Goal: Task Accomplishment & Management: Use online tool/utility

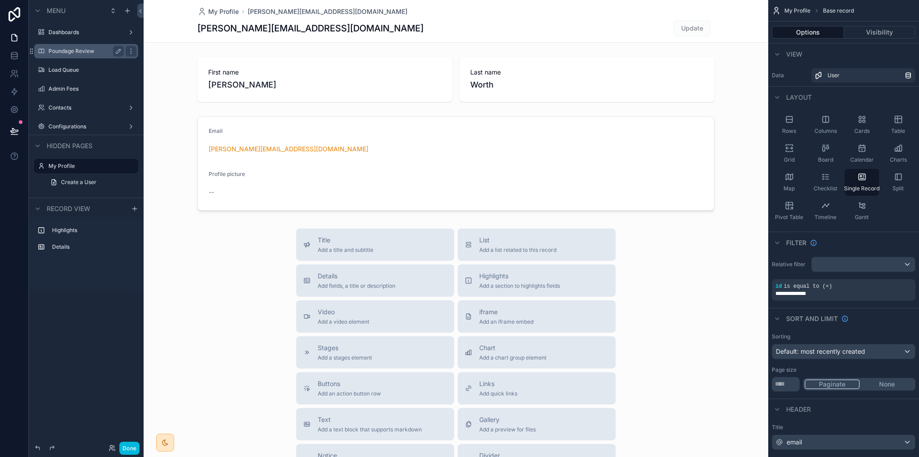
click at [62, 52] on label "Poundage Review" at bounding box center [84, 51] width 72 height 7
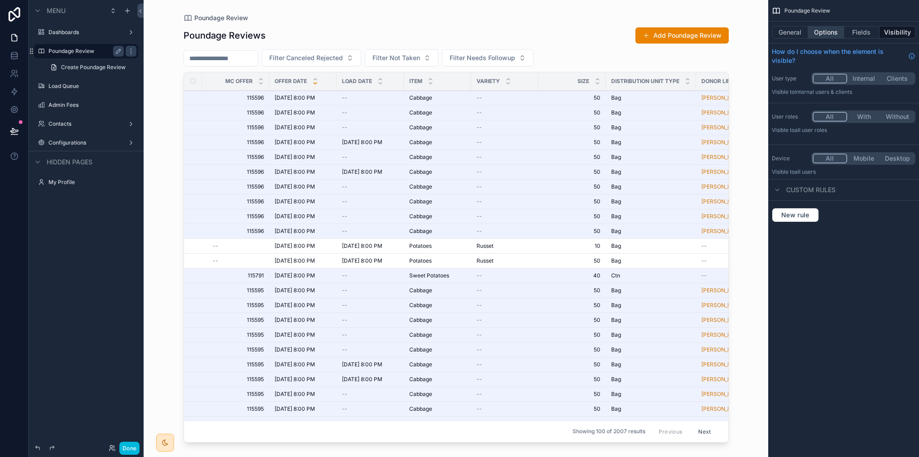
click at [823, 31] on button "Options" at bounding box center [826, 32] width 36 height 13
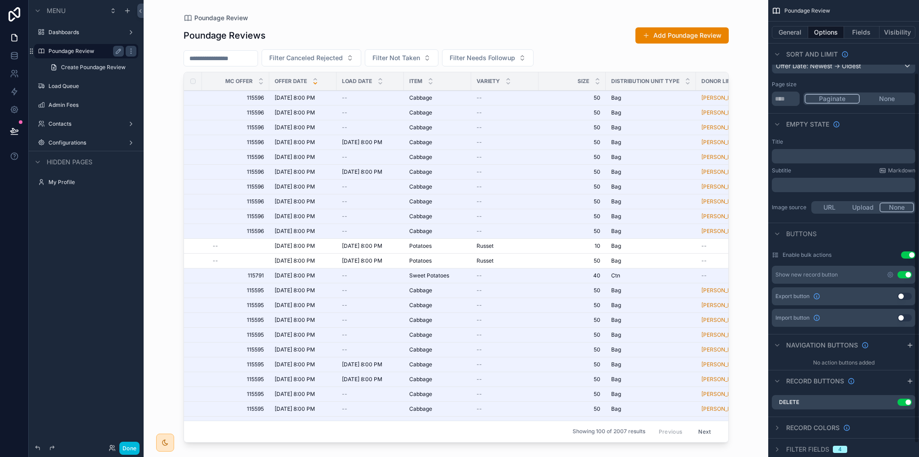
scroll to position [106, 0]
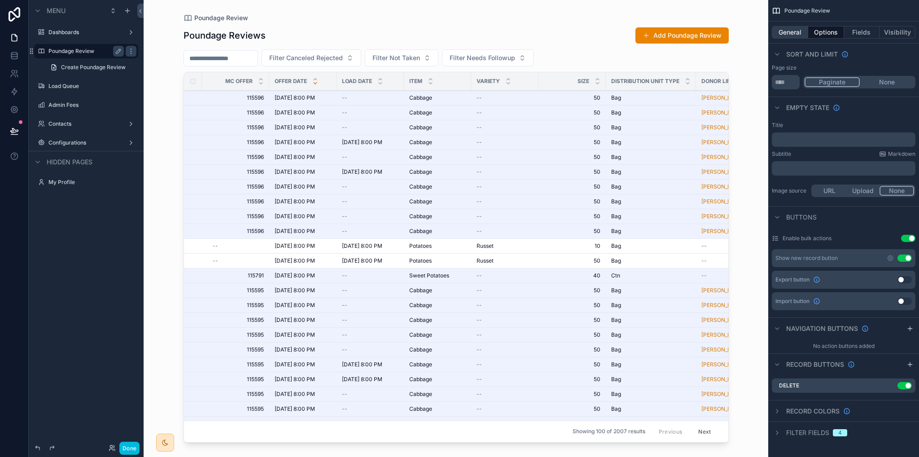
click at [797, 38] on button "General" at bounding box center [790, 32] width 36 height 13
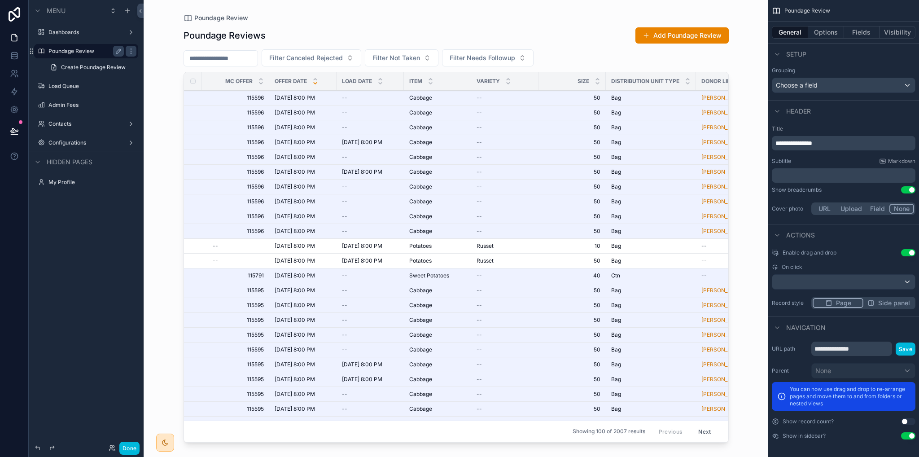
scroll to position [145, 0]
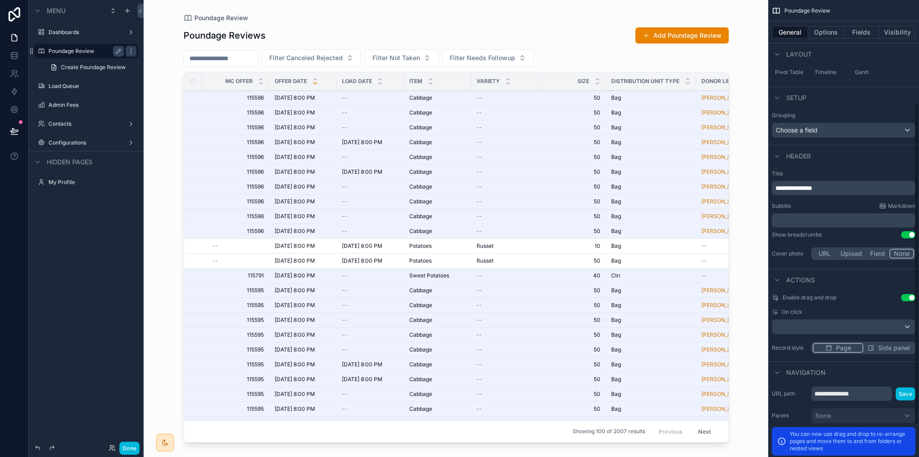
click at [889, 349] on span "Side panel" at bounding box center [894, 347] width 32 height 9
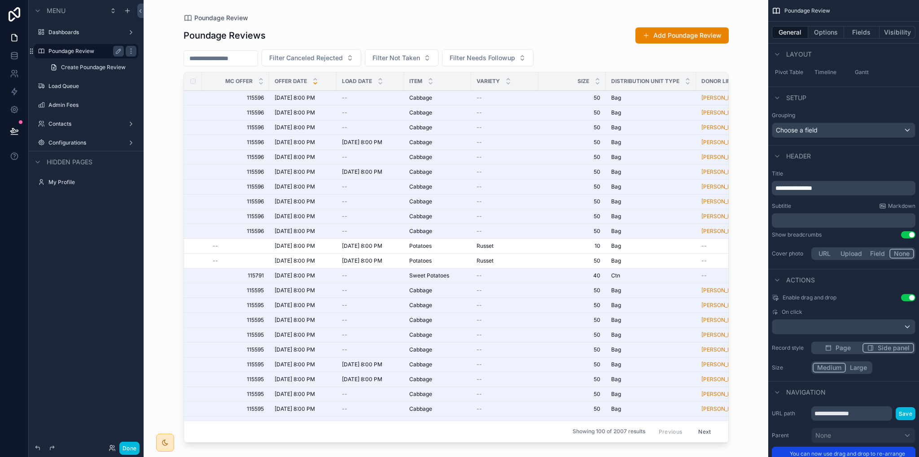
click at [293, 96] on div "scrollable content" at bounding box center [456, 223] width 574 height 446
click at [226, 99] on span "115596" at bounding box center [238, 97] width 51 height 7
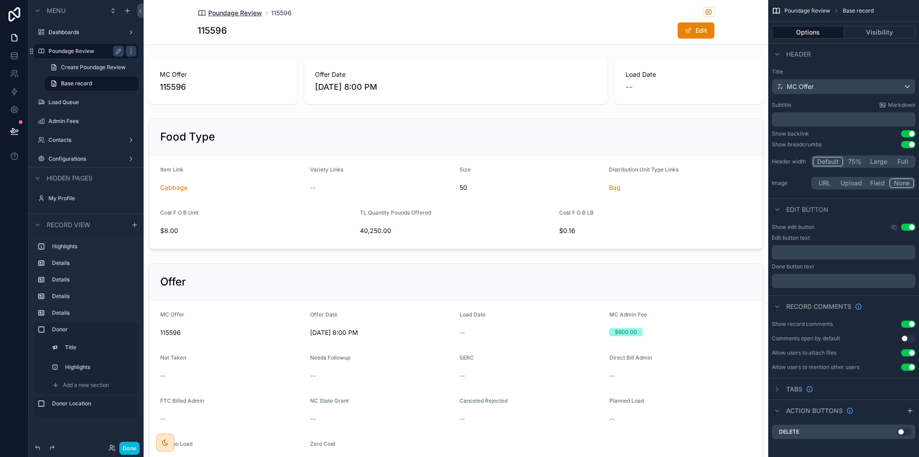
click at [229, 15] on span "Poundage Review" at bounding box center [235, 13] width 54 height 9
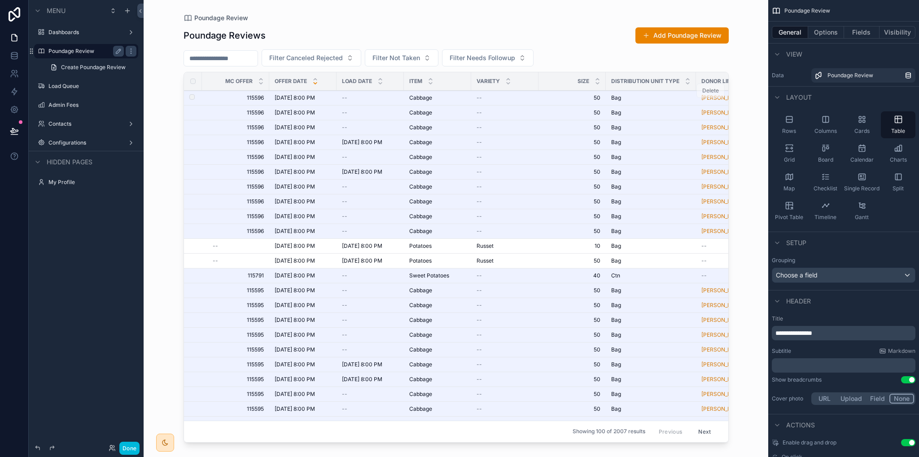
click at [492, 96] on div "--" at bounding box center [505, 97] width 57 height 7
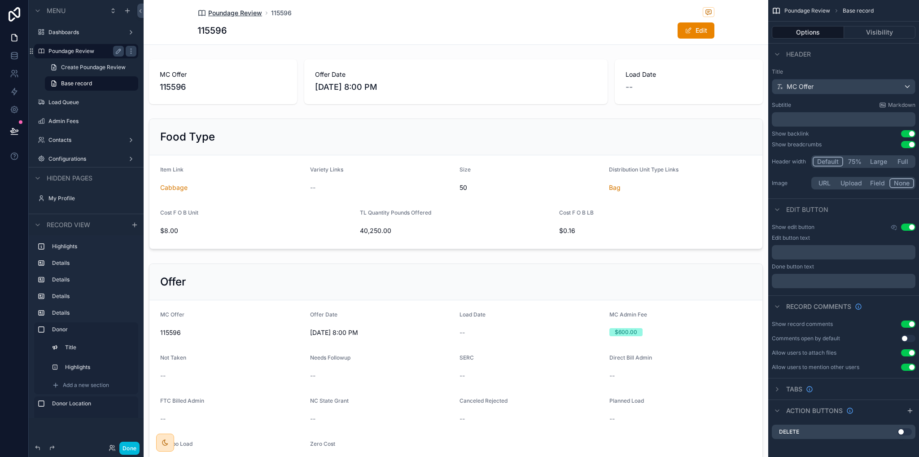
click at [249, 12] on span "Poundage Review" at bounding box center [235, 13] width 54 height 9
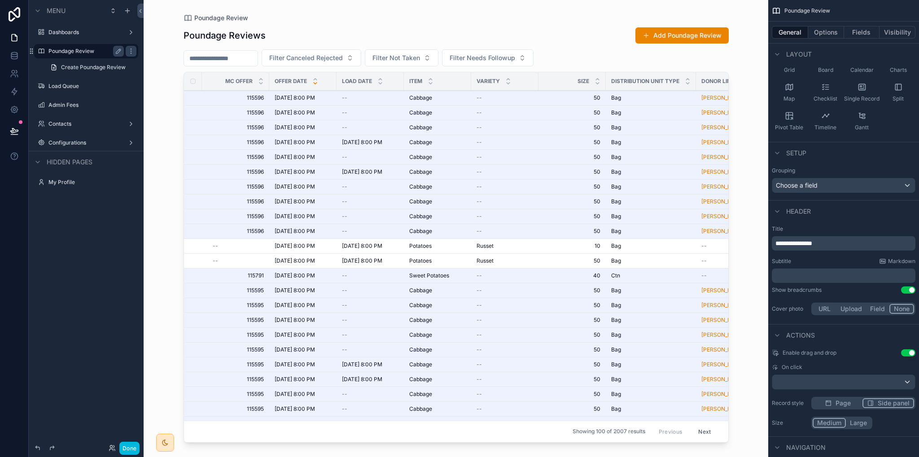
scroll to position [180, 0]
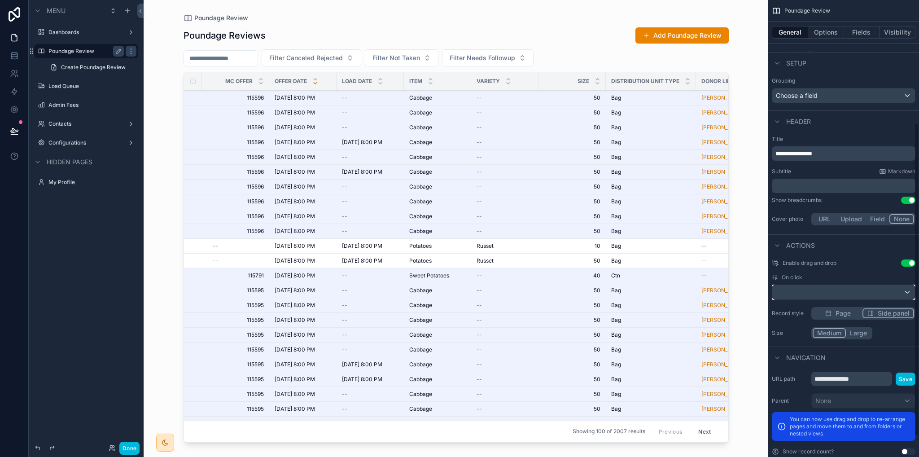
click at [830, 293] on div "scrollable content" at bounding box center [843, 292] width 143 height 14
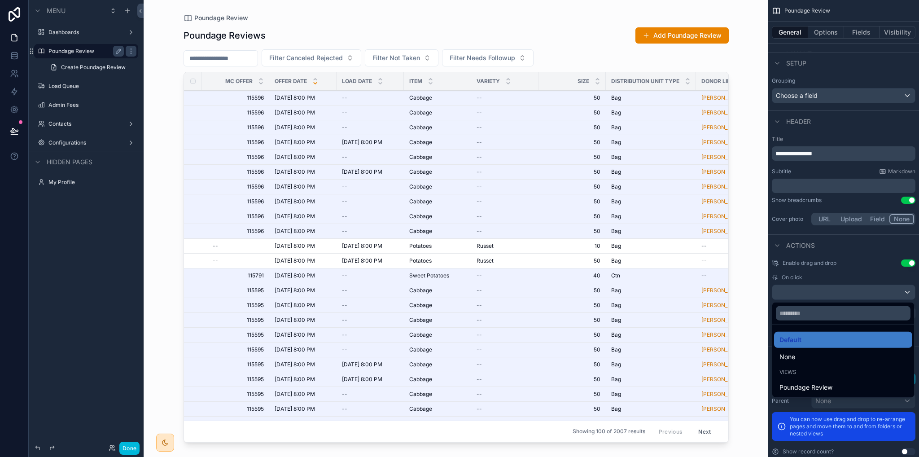
click at [850, 268] on div "scrollable content" at bounding box center [459, 228] width 919 height 457
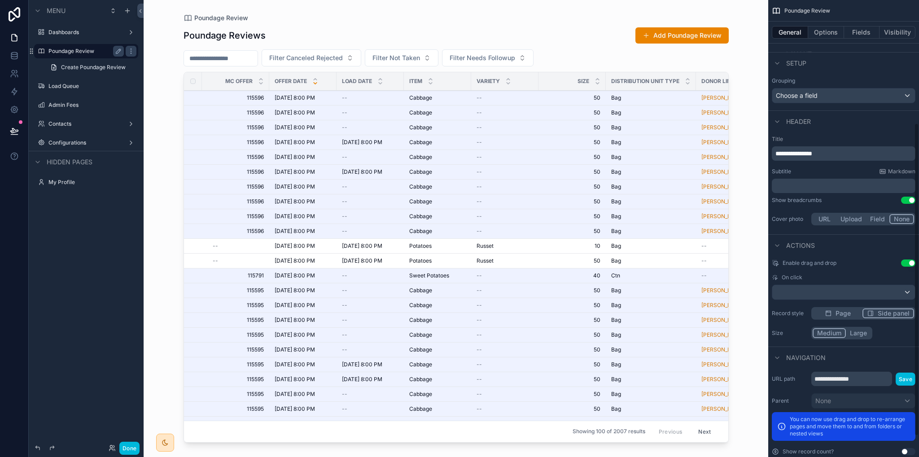
drag, startPoint x: 858, startPoint y: 335, endPoint x: 860, endPoint y: 344, distance: 9.2
click at [858, 336] on button "Large" at bounding box center [858, 333] width 25 height 10
click at [127, 451] on button "Done" at bounding box center [129, 448] width 20 height 13
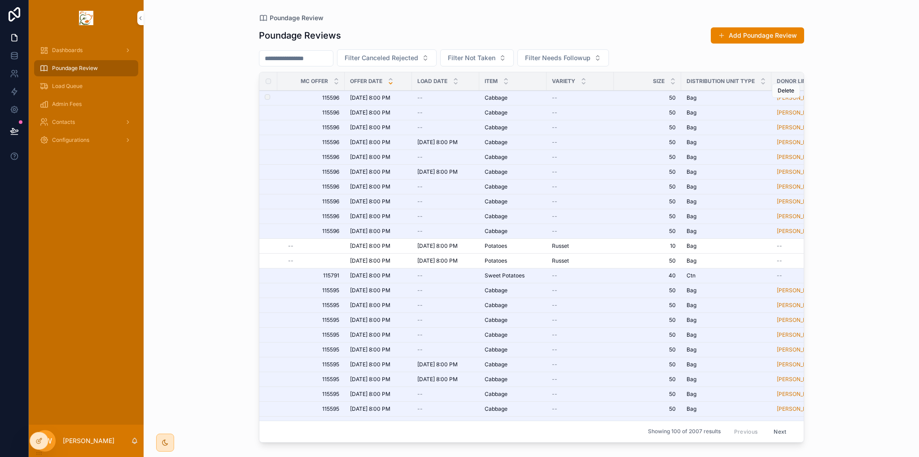
click at [293, 96] on span "115596" at bounding box center [313, 97] width 51 height 7
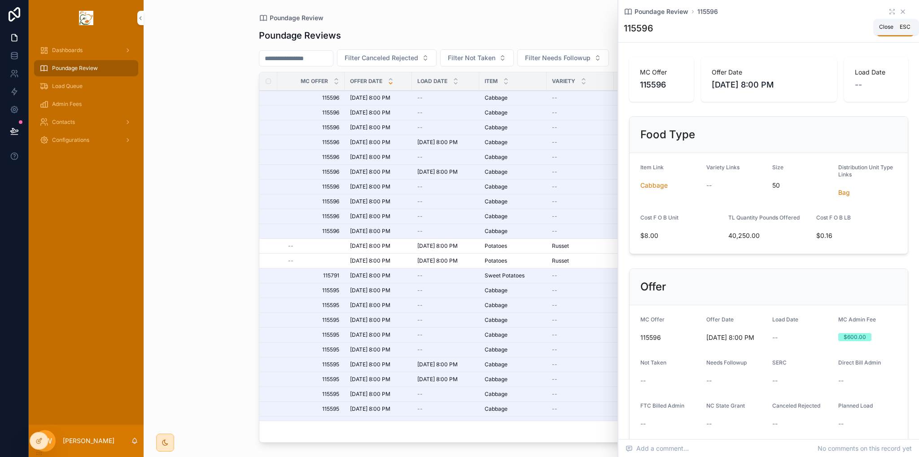
click at [899, 11] on icon "scrollable content" at bounding box center [902, 11] width 7 height 7
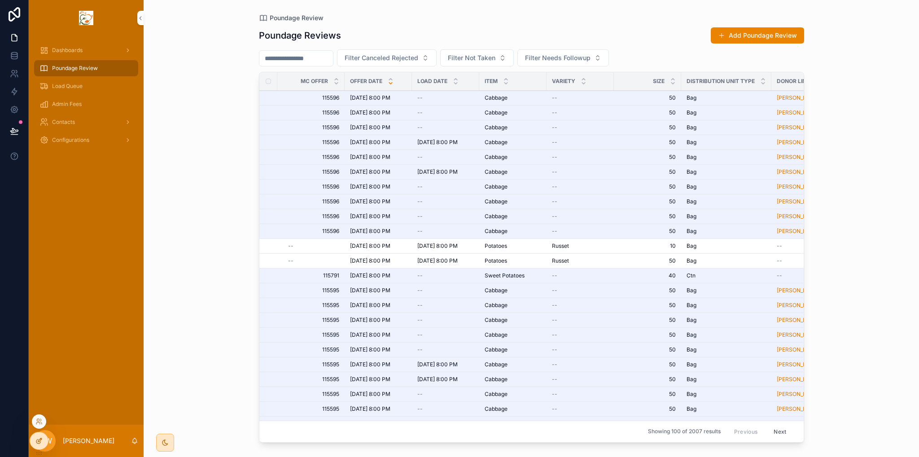
click at [32, 440] on div at bounding box center [39, 440] width 18 height 17
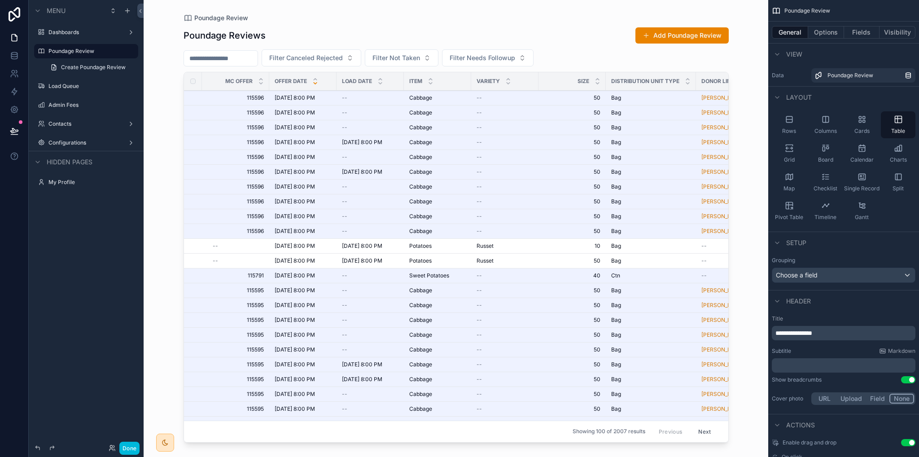
click at [316, 104] on div "scrollable content" at bounding box center [456, 223] width 574 height 446
click at [315, 99] on span "[DATE] 8:00 PM" at bounding box center [295, 97] width 40 height 7
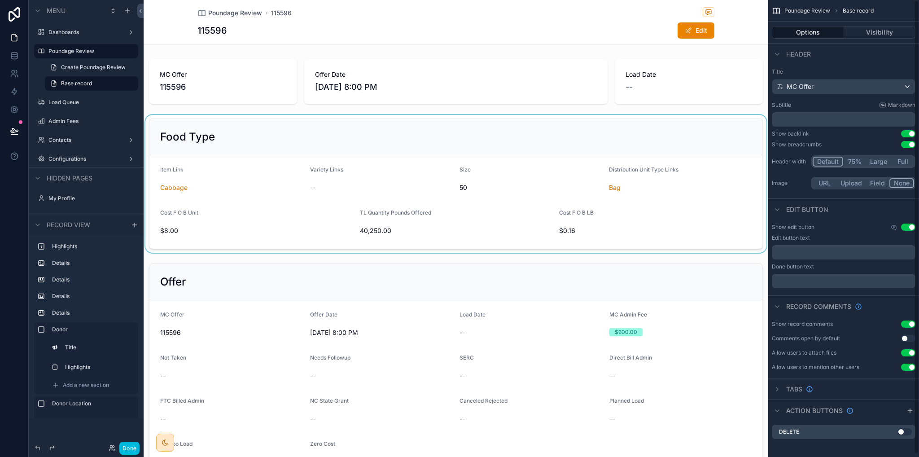
click at [688, 141] on div "scrollable content" at bounding box center [456, 184] width 625 height 138
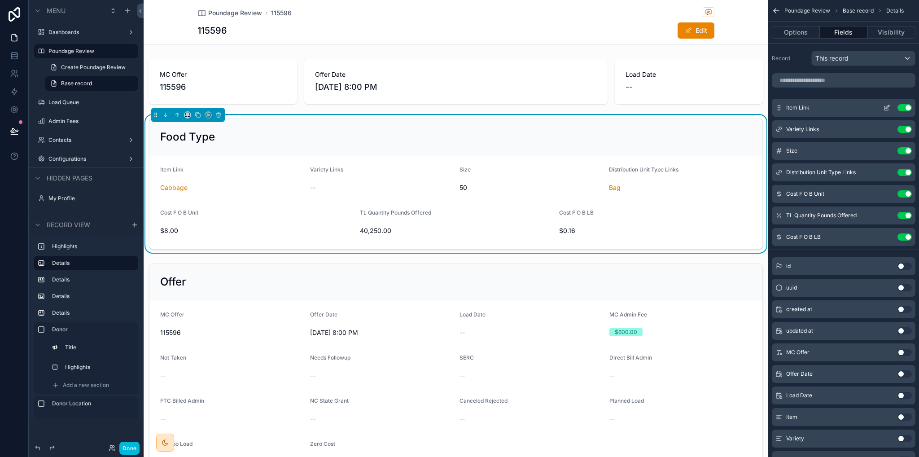
click at [888, 107] on icon "scrollable content" at bounding box center [886, 107] width 7 height 7
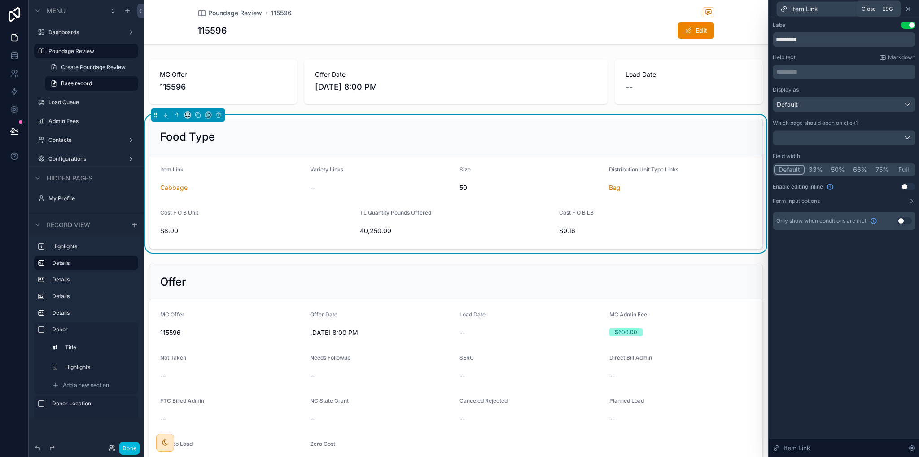
click at [909, 11] on icon at bounding box center [908, 8] width 7 height 7
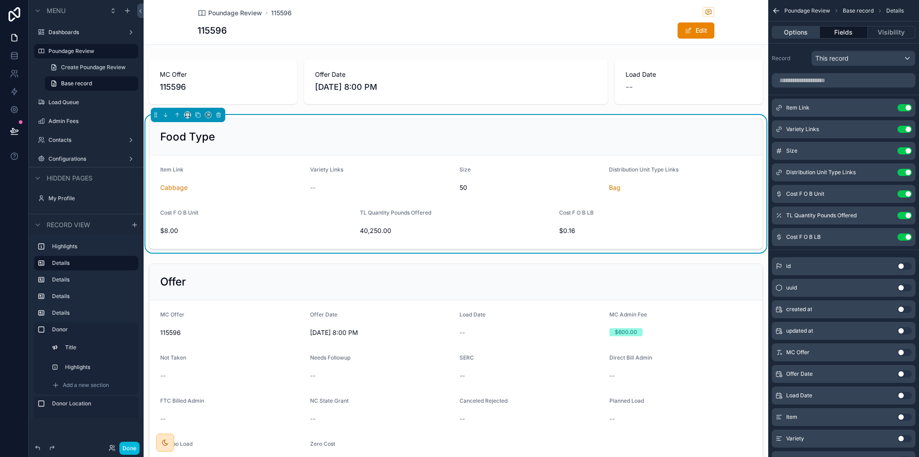
click at [813, 35] on button "Options" at bounding box center [796, 32] width 48 height 13
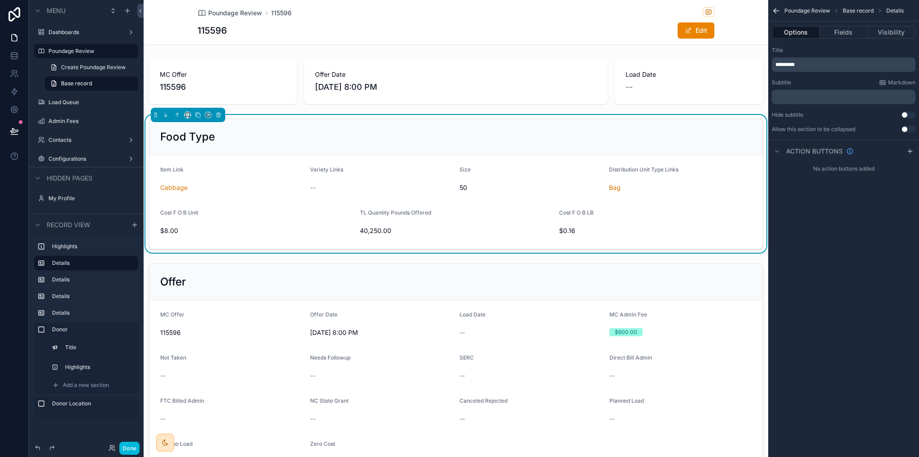
click at [775, 9] on icon "scrollable content" at bounding box center [776, 10] width 9 height 9
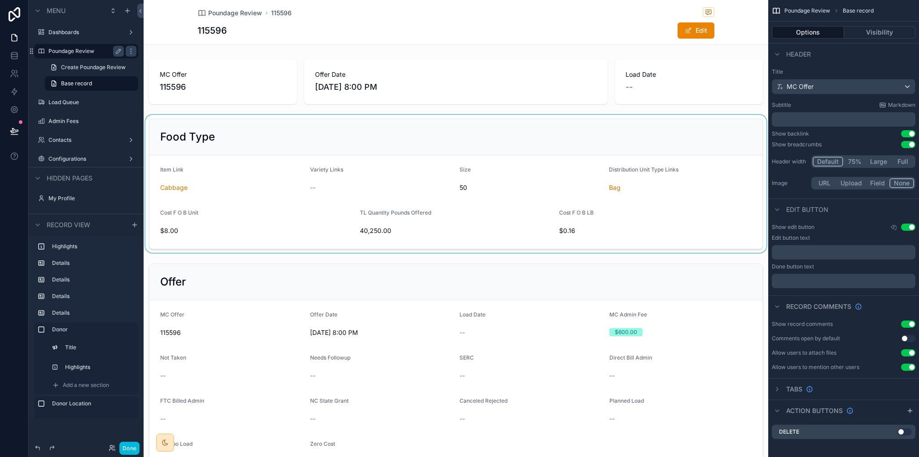
click at [74, 51] on label "Poundage Review" at bounding box center [84, 51] width 72 height 7
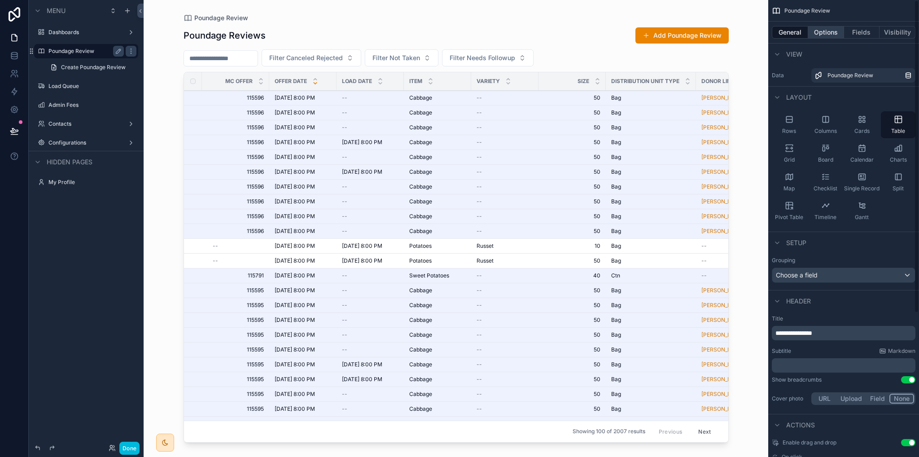
click at [828, 35] on button "Options" at bounding box center [826, 32] width 36 height 13
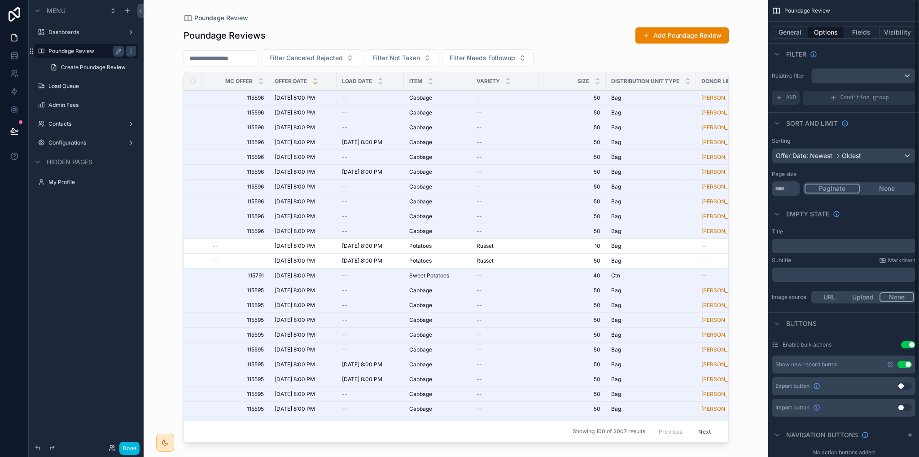
scroll to position [106, 0]
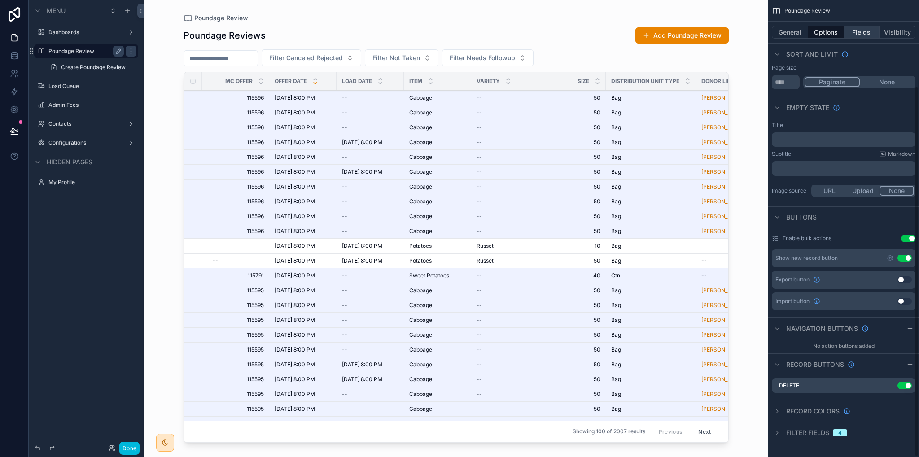
click at [867, 31] on button "Fields" at bounding box center [862, 32] width 36 height 13
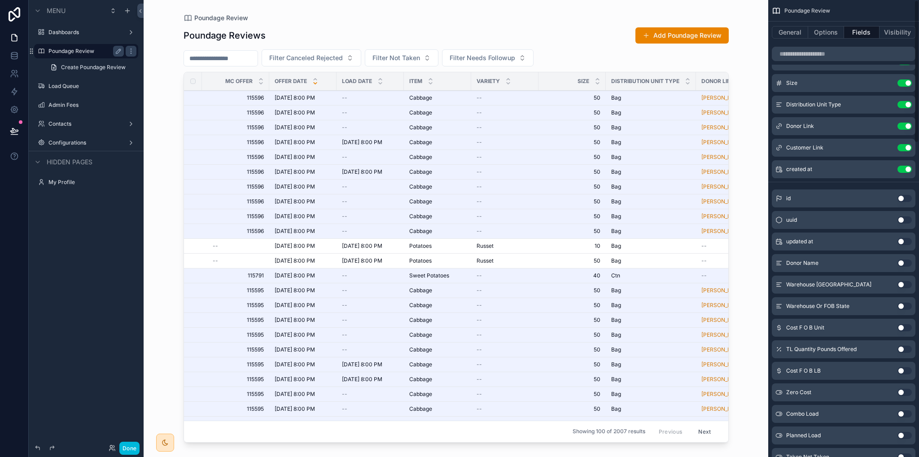
scroll to position [0, 0]
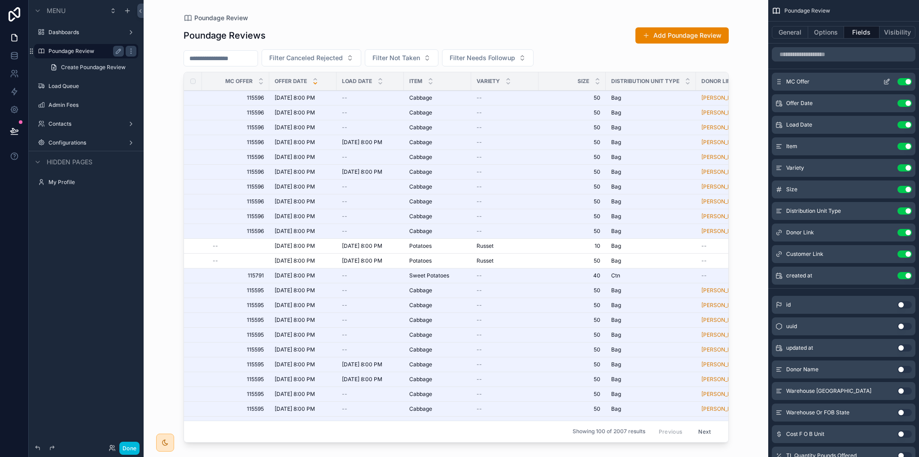
click at [888, 82] on icon "scrollable content" at bounding box center [886, 81] width 7 height 7
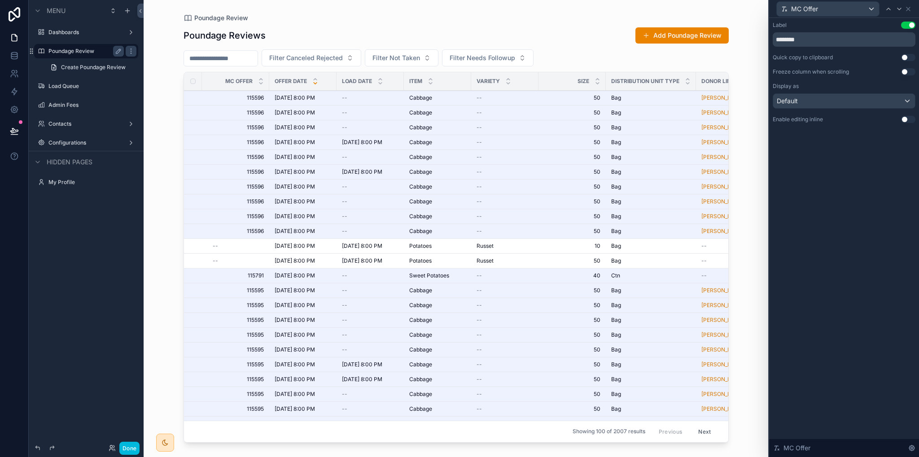
click at [907, 58] on button "Use setting" at bounding box center [908, 57] width 14 height 7
click at [908, 119] on button "Use setting" at bounding box center [908, 119] width 14 height 7
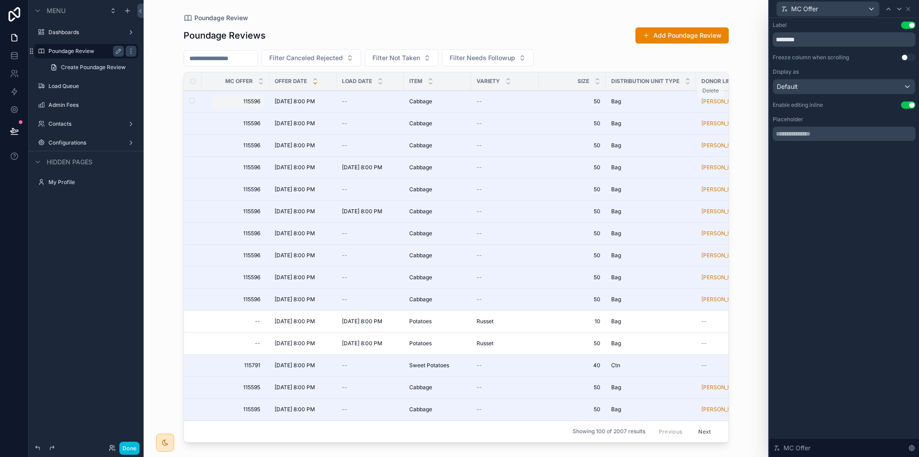
click at [229, 104] on span "115596" at bounding box center [238, 101] width 44 height 7
click at [313, 112] on icon "scrollable content" at bounding box center [313, 112] width 7 height 7
drag, startPoint x: 838, startPoint y: 176, endPoint x: 842, endPoint y: 110, distance: 66.1
click at [838, 176] on div "Label Use setting ******** Freeze column when scrolling Use setting Display as …" at bounding box center [844, 237] width 150 height 439
click at [121, 451] on button "Done" at bounding box center [129, 448] width 20 height 13
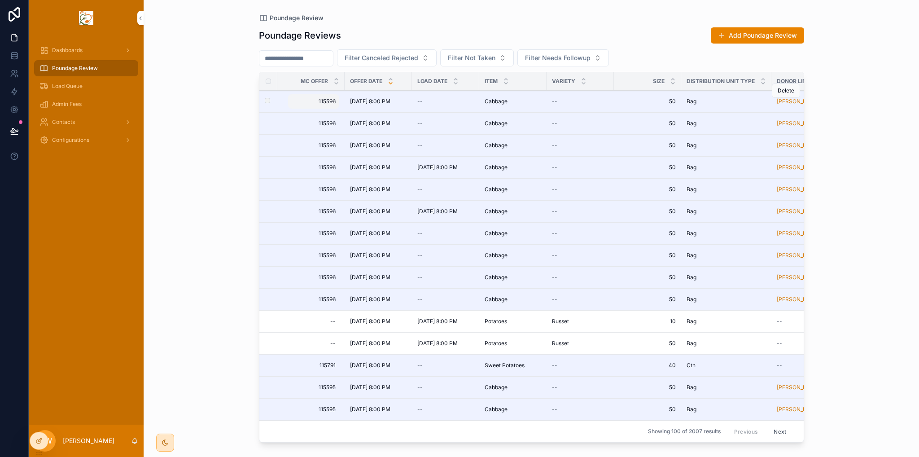
click at [307, 101] on span "115596" at bounding box center [314, 101] width 44 height 7
click at [400, 114] on icon "scrollable content" at bounding box center [401, 112] width 4 height 3
click at [324, 100] on span "115596" at bounding box center [314, 101] width 44 height 7
click at [402, 114] on icon "scrollable content" at bounding box center [401, 112] width 7 height 7
click at [379, 102] on span "[DATE] 8:00 PM" at bounding box center [370, 101] width 40 height 7
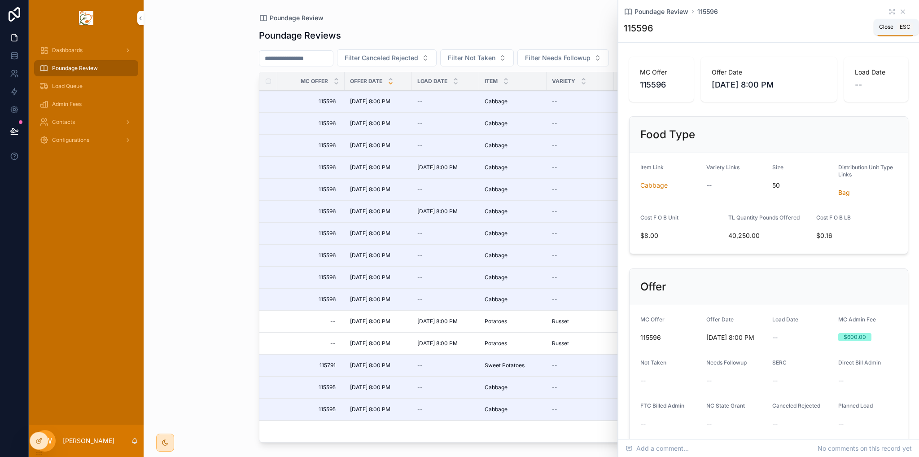
click at [899, 12] on icon "scrollable content" at bounding box center [902, 11] width 7 height 7
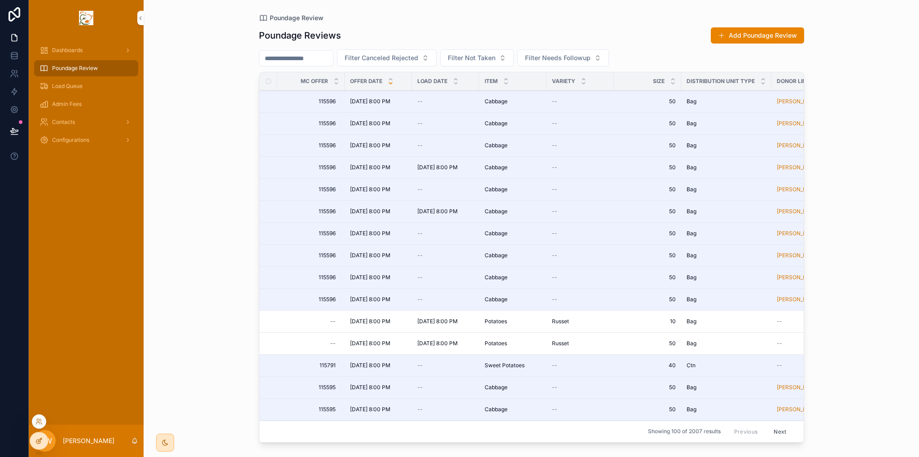
click at [41, 442] on icon at bounding box center [38, 440] width 7 height 7
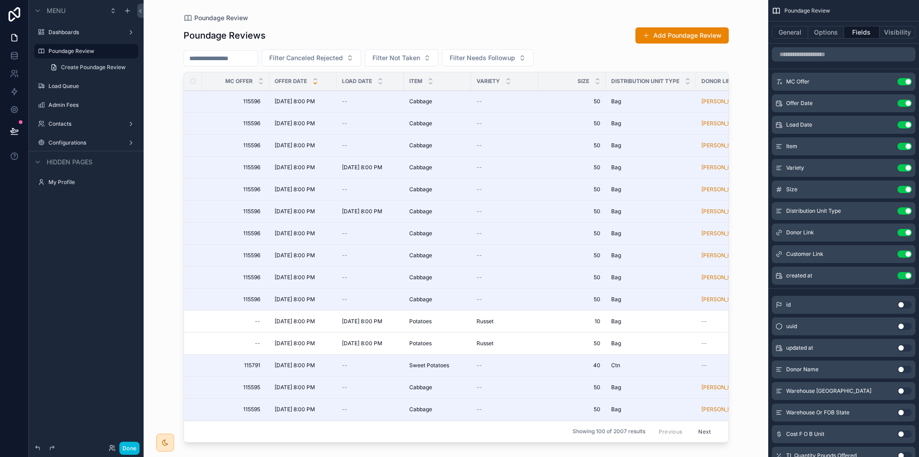
click at [35, 375] on div "Menu Dashboards Poundage Review Create Poundage Review Load Queue Admin Fees Co…" at bounding box center [86, 228] width 115 height 457
click at [886, 104] on icon "scrollable content" at bounding box center [888, 103] width 4 height 4
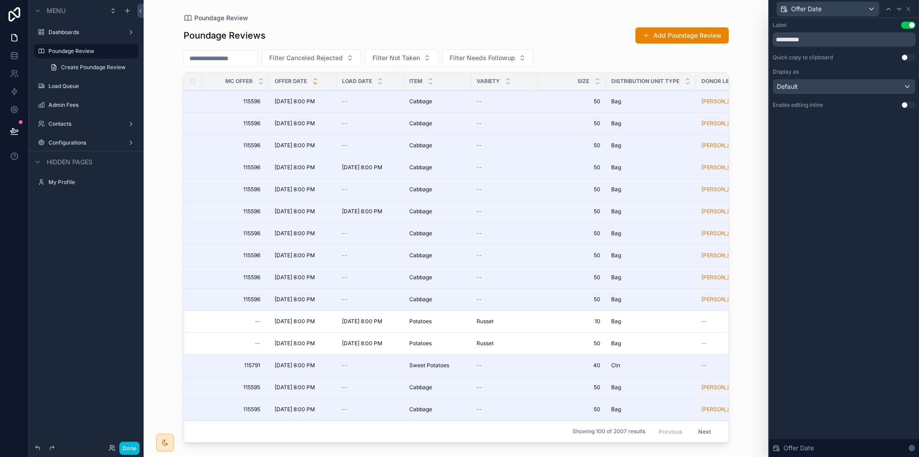
click at [907, 105] on button "Use setting" at bounding box center [908, 104] width 14 height 7
click at [908, 8] on icon at bounding box center [908, 8] width 7 height 7
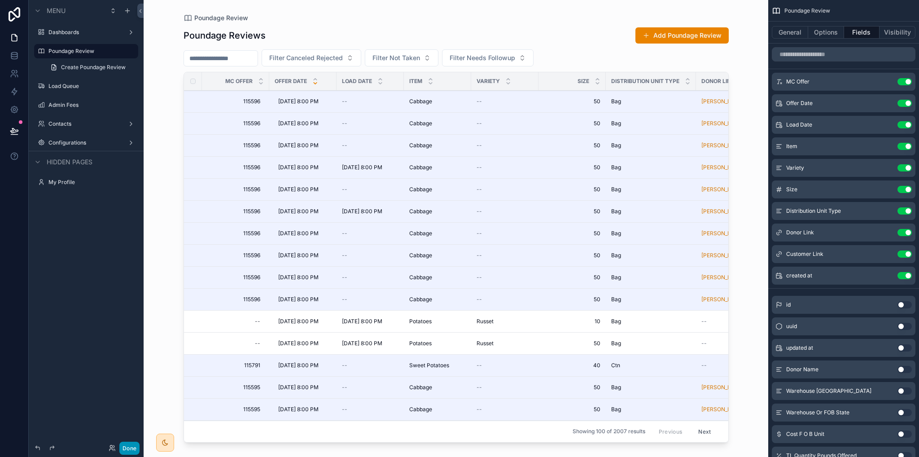
click at [121, 446] on button "Done" at bounding box center [129, 448] width 20 height 13
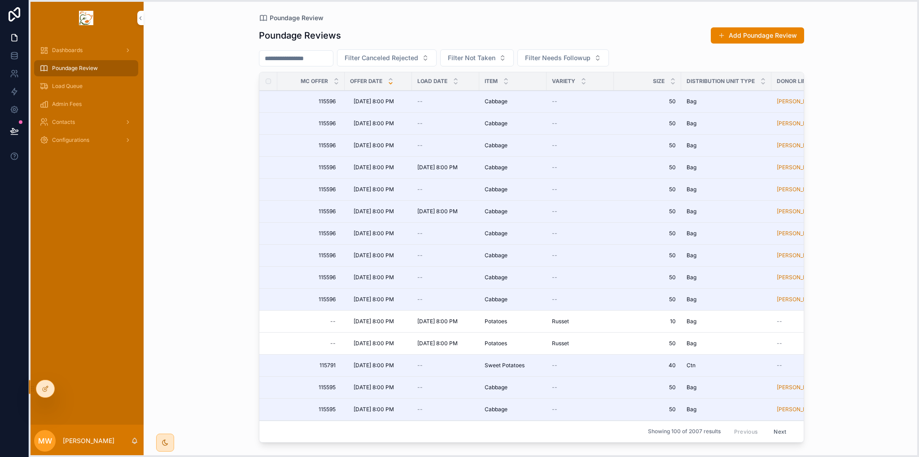
drag, startPoint x: 39, startPoint y: 451, endPoint x: 36, endPoint y: 399, distance: 52.1
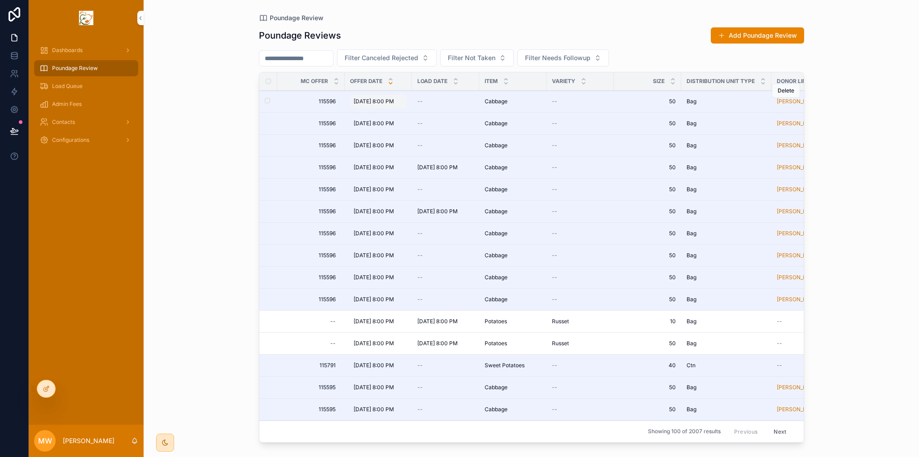
click at [387, 99] on span "[DATE] 8:00 PM" at bounding box center [374, 101] width 40 height 7
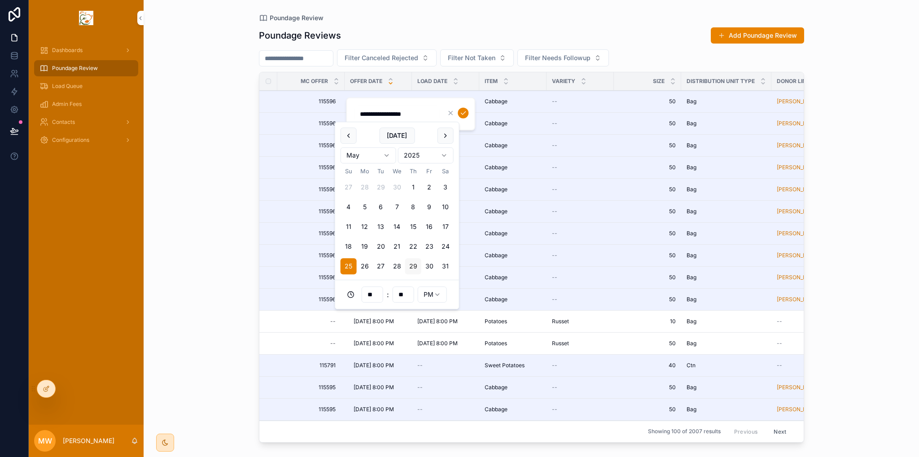
click at [419, 266] on button "29" at bounding box center [413, 266] width 16 height 16
type input "**********"
click at [464, 114] on icon "scrollable content" at bounding box center [463, 112] width 7 height 7
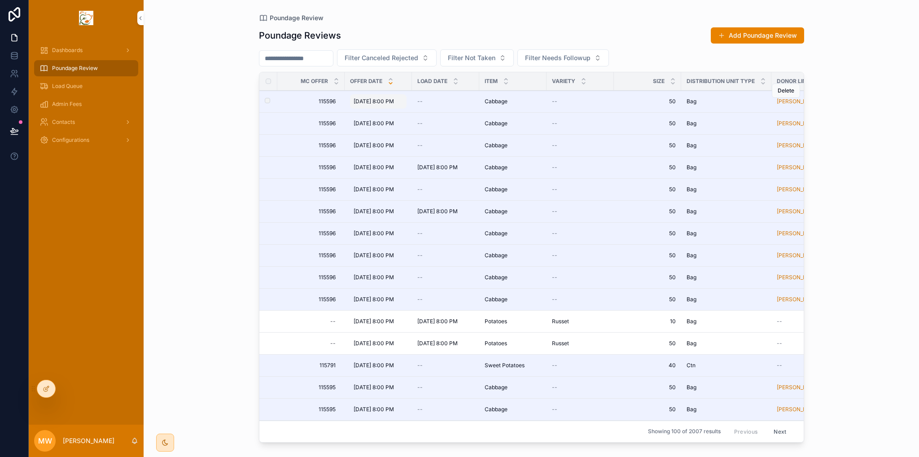
click at [382, 101] on span "[DATE] 8:00 PM" at bounding box center [374, 101] width 40 height 7
click at [278, 99] on td "115596 115596" at bounding box center [310, 102] width 67 height 22
click at [450, 103] on div "--" at bounding box center [445, 101] width 57 height 7
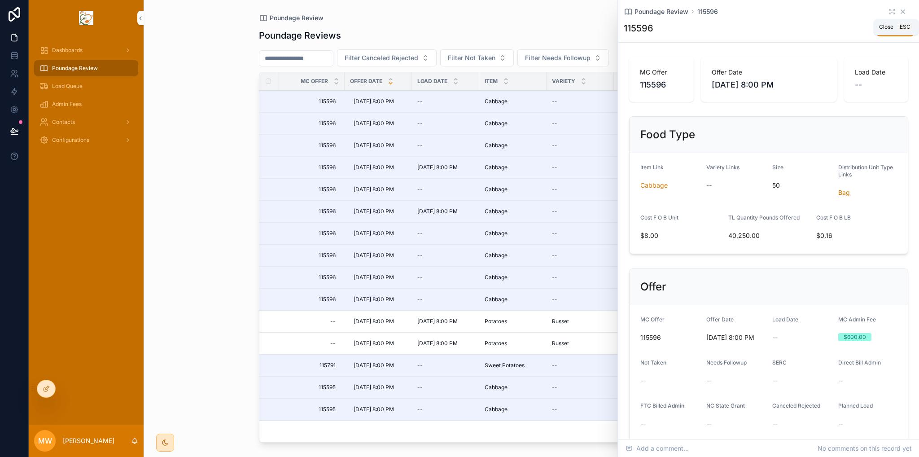
click at [899, 14] on icon "scrollable content" at bounding box center [902, 11] width 7 height 7
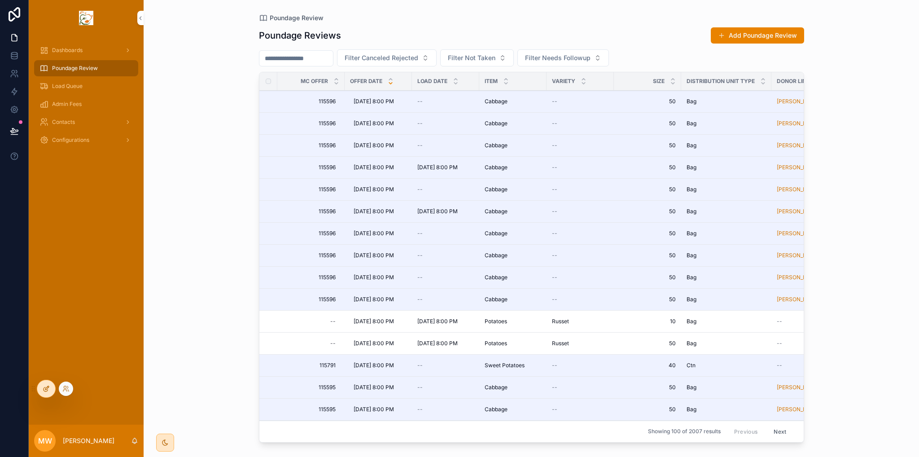
drag, startPoint x: 49, startPoint y: 391, endPoint x: 55, endPoint y: 392, distance: 5.5
click at [50, 391] on div at bounding box center [46, 388] width 18 height 17
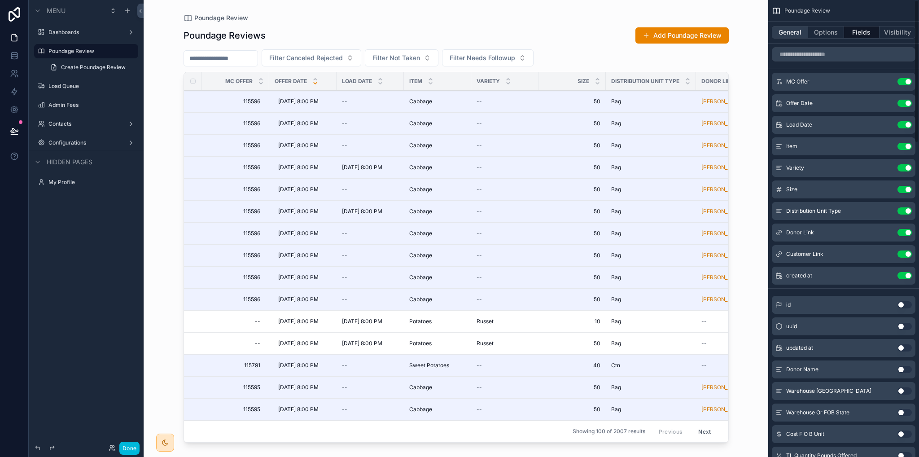
click at [797, 32] on button "General" at bounding box center [790, 32] width 36 height 13
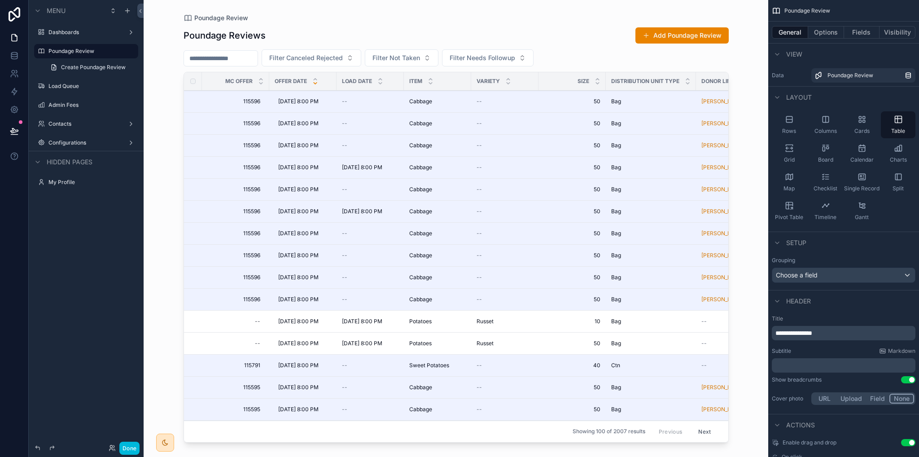
click at [291, 99] on div "scrollable content" at bounding box center [456, 223] width 574 height 446
click at [822, 36] on button "Options" at bounding box center [826, 32] width 36 height 13
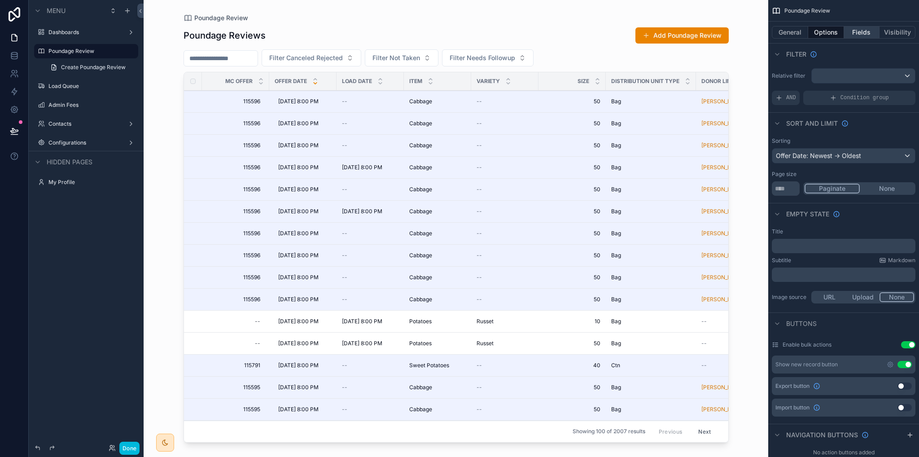
click at [857, 29] on button "Fields" at bounding box center [862, 32] width 36 height 13
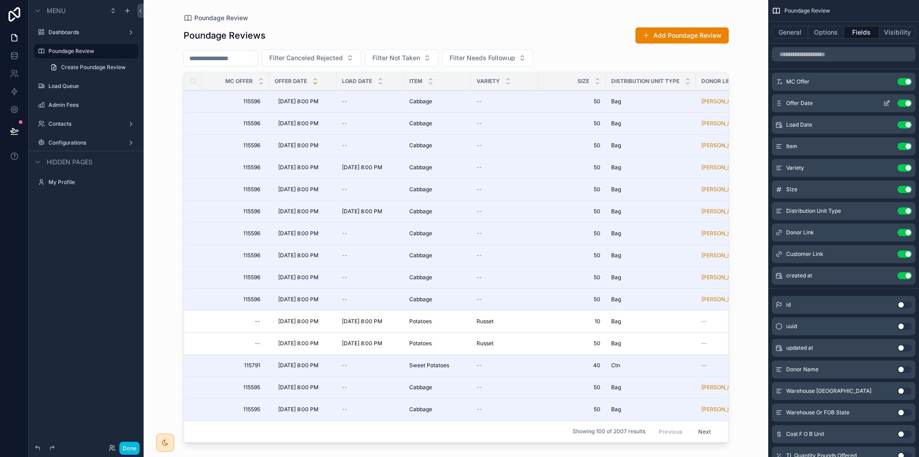
click at [887, 101] on icon "scrollable content" at bounding box center [886, 103] width 7 height 7
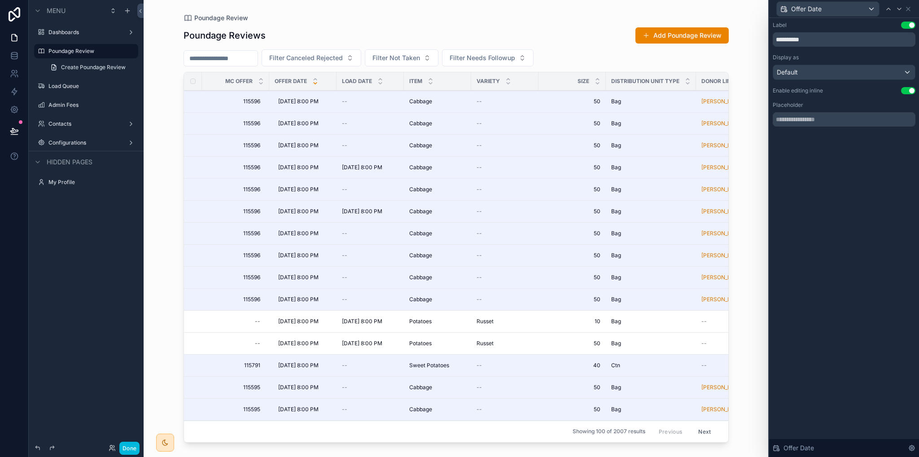
click at [908, 91] on button "Use setting" at bounding box center [908, 90] width 14 height 7
click at [908, 57] on button "Use setting" at bounding box center [908, 57] width 14 height 7
click at [910, 9] on icon at bounding box center [908, 8] width 7 height 7
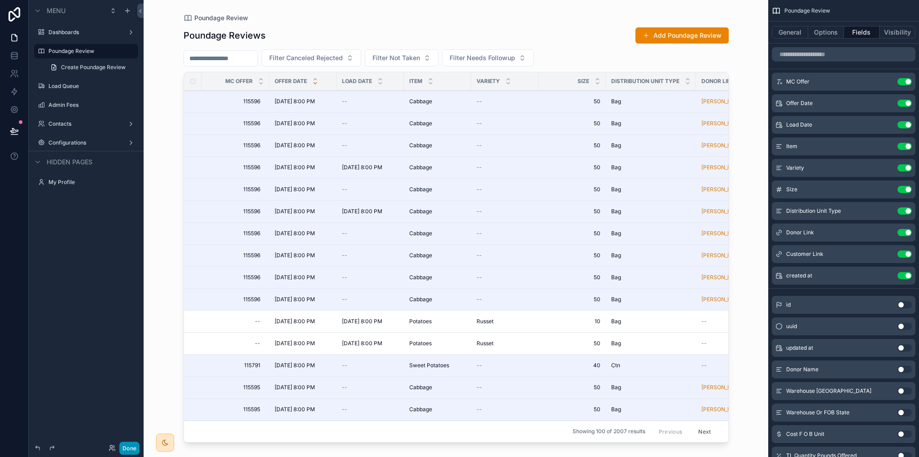
click at [124, 451] on button "Done" at bounding box center [129, 448] width 20 height 13
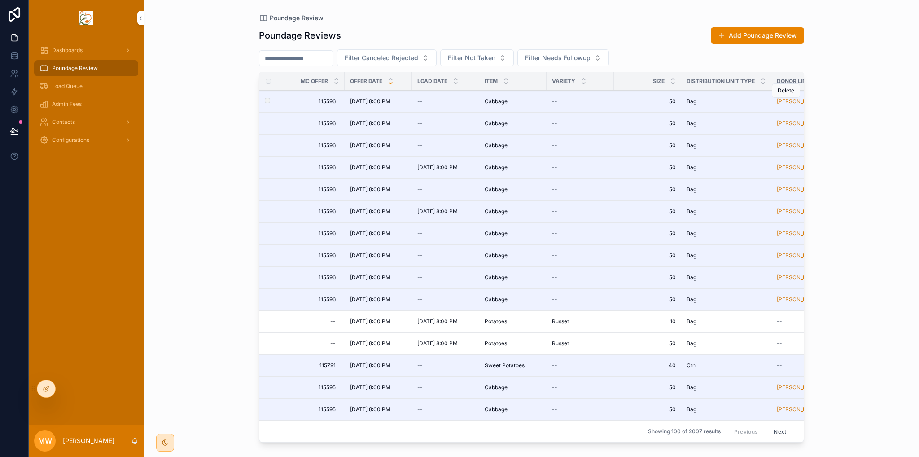
click at [378, 100] on span "[DATE] 8:00 PM" at bounding box center [370, 101] width 40 height 7
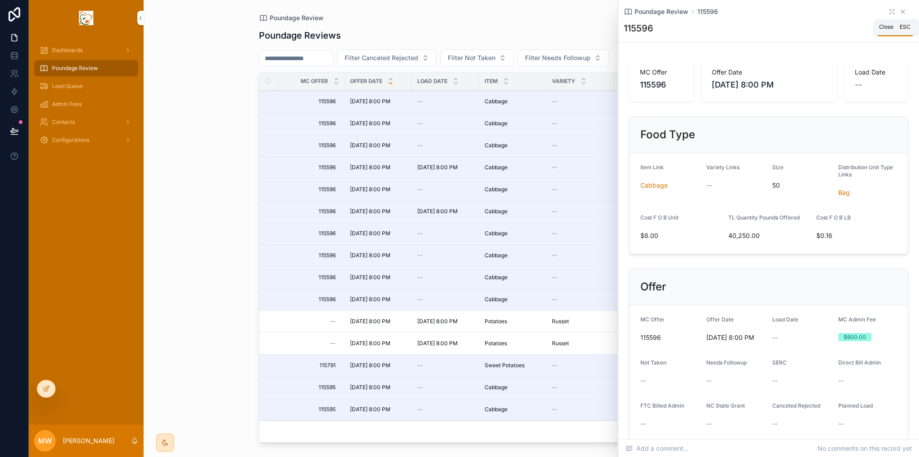
click at [899, 12] on icon "scrollable content" at bounding box center [902, 11] width 7 height 7
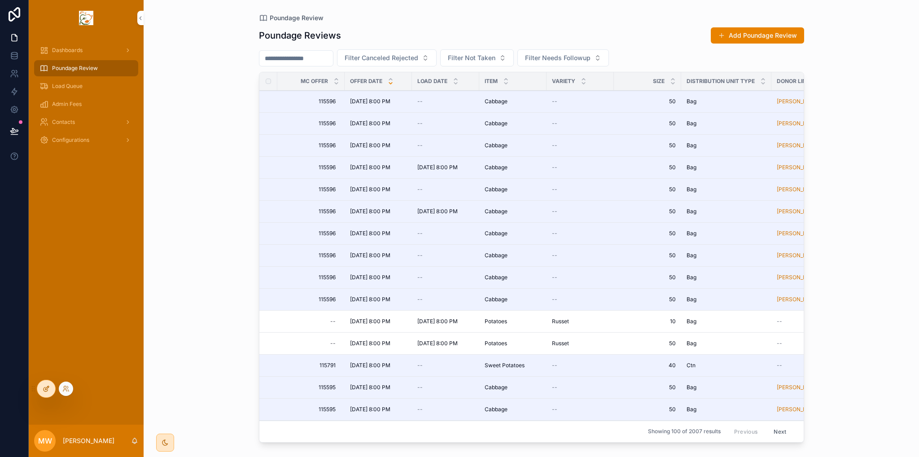
click at [46, 390] on icon at bounding box center [46, 388] width 7 height 7
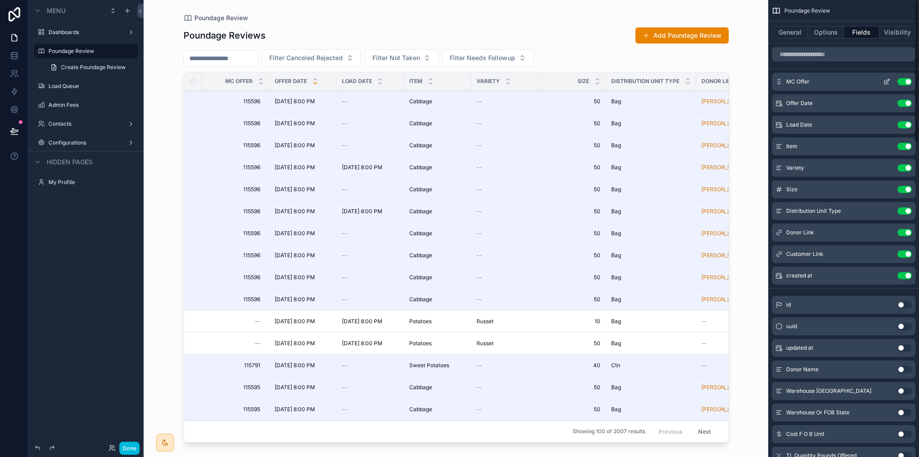
click at [888, 81] on icon "scrollable content" at bounding box center [888, 81] width 4 height 4
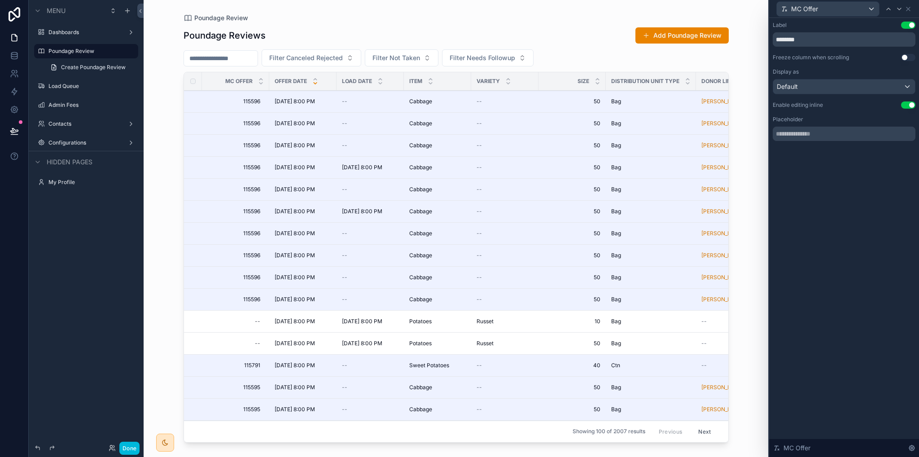
click at [912, 105] on button "Use setting" at bounding box center [908, 104] width 14 height 7
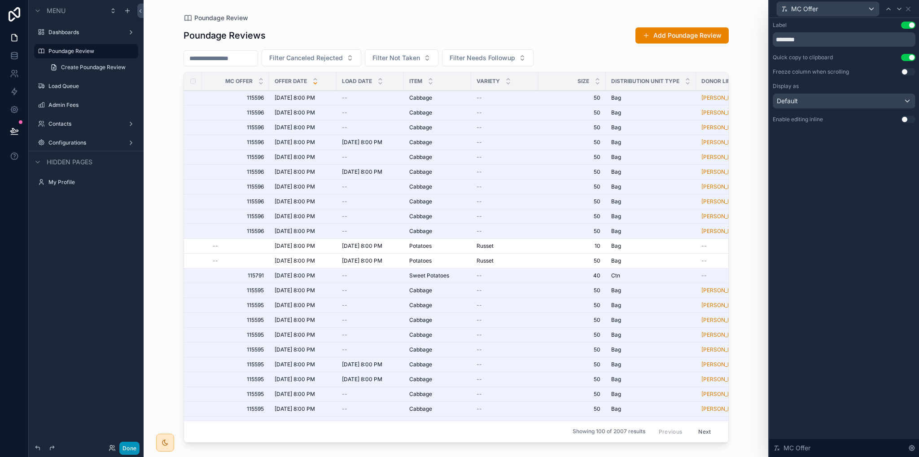
click at [125, 448] on button "Done" at bounding box center [129, 448] width 20 height 13
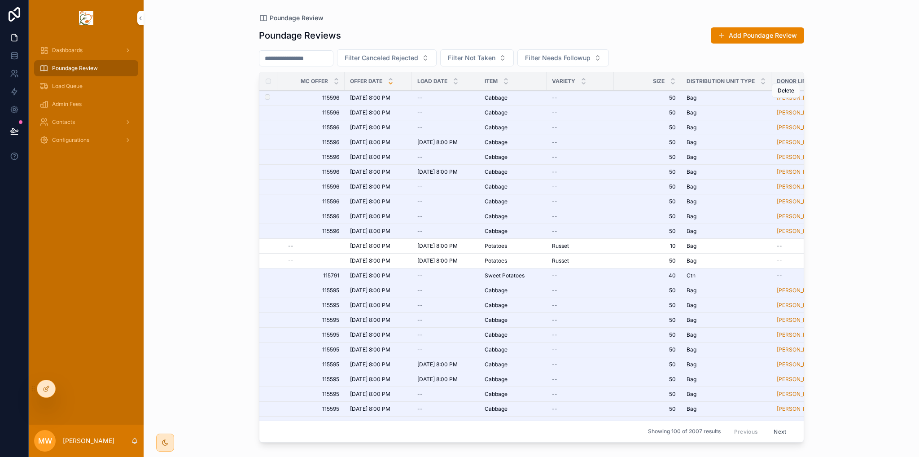
click at [313, 97] on span "115596" at bounding box center [313, 97] width 51 height 7
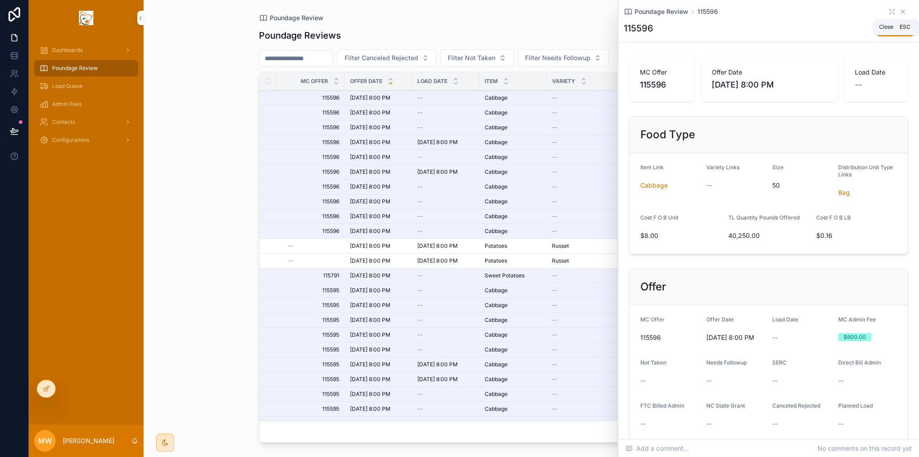
click at [899, 13] on icon "scrollable content" at bounding box center [902, 11] width 7 height 7
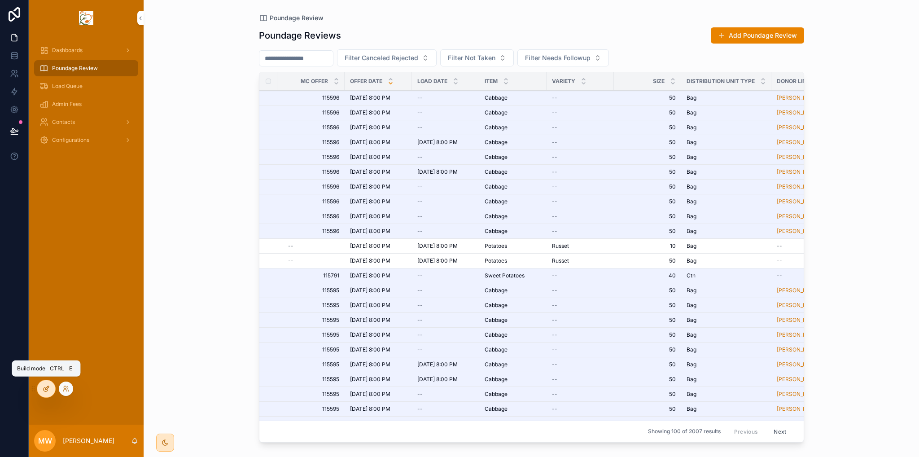
click at [45, 390] on icon at bounding box center [46, 388] width 7 height 7
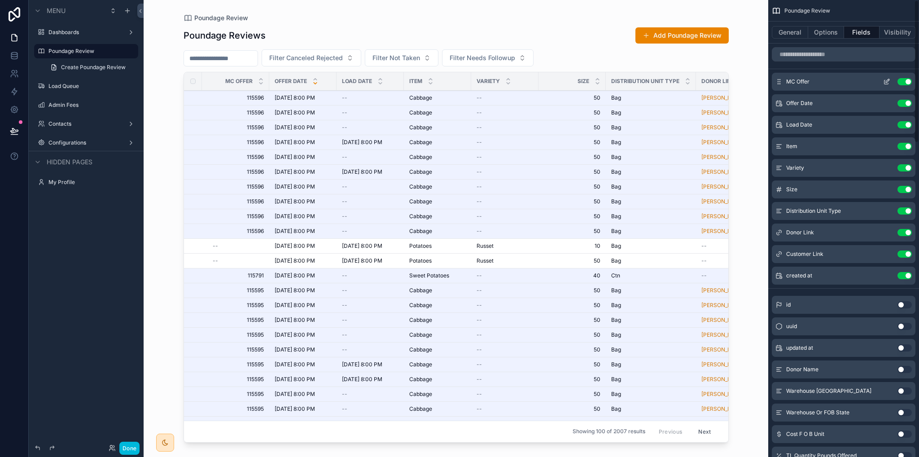
click at [887, 80] on icon "scrollable content" at bounding box center [886, 81] width 7 height 7
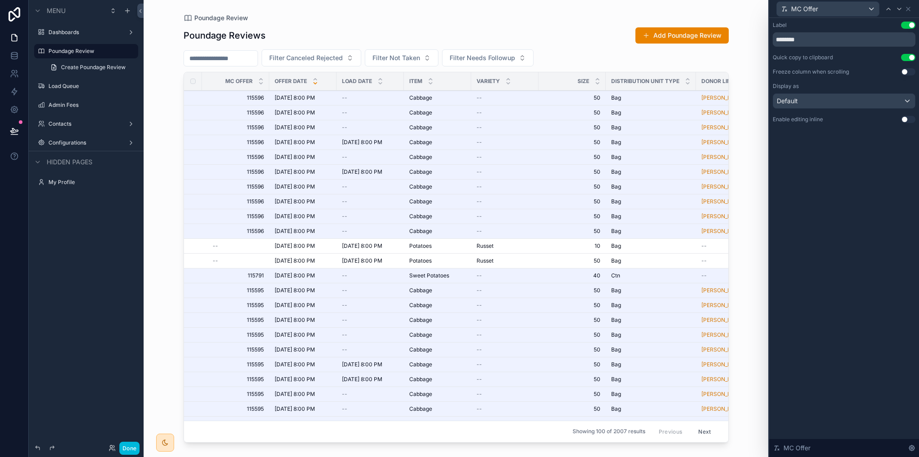
click at [905, 57] on button "Use setting" at bounding box center [908, 57] width 14 height 7
click at [906, 8] on icon at bounding box center [908, 8] width 7 height 7
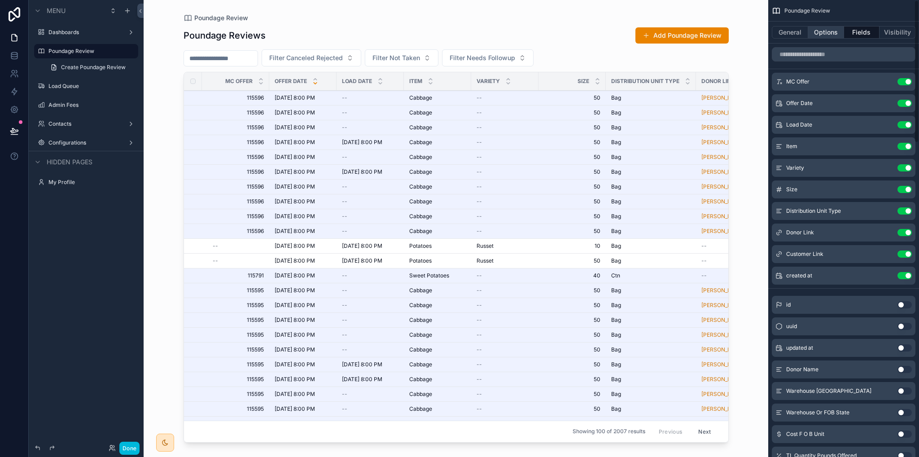
click at [822, 36] on button "Options" at bounding box center [826, 32] width 36 height 13
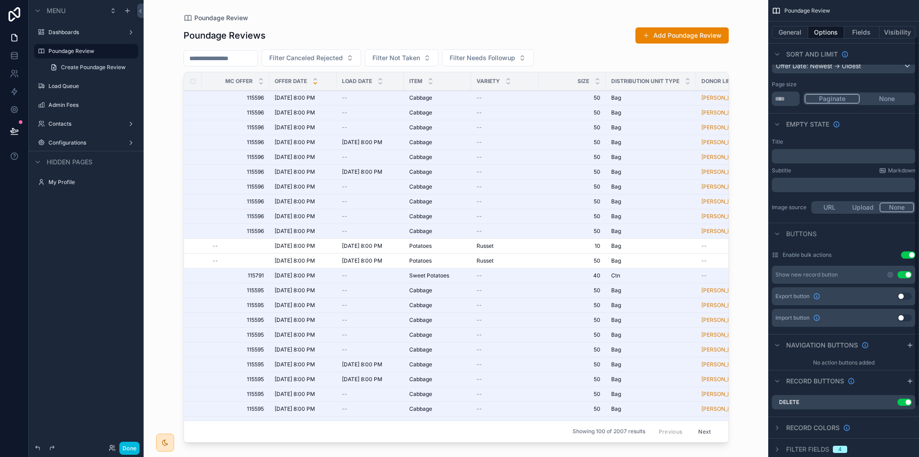
scroll to position [106, 0]
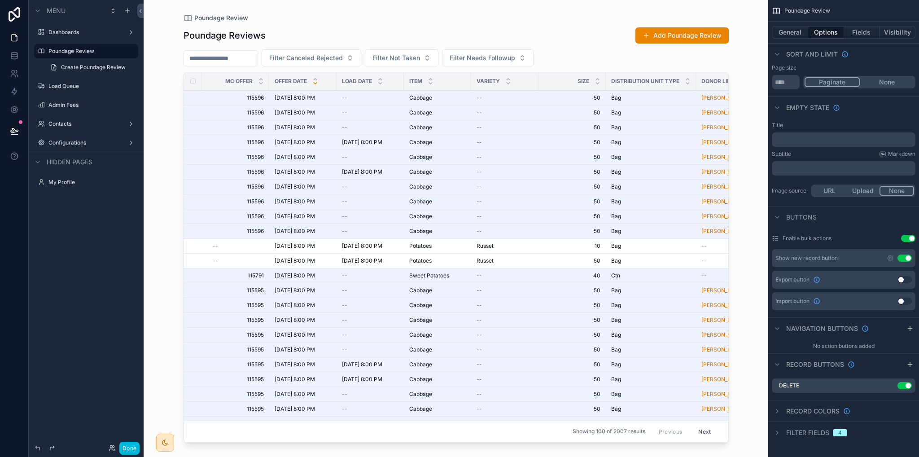
click at [192, 94] on div "scrollable content" at bounding box center [456, 223] width 574 height 446
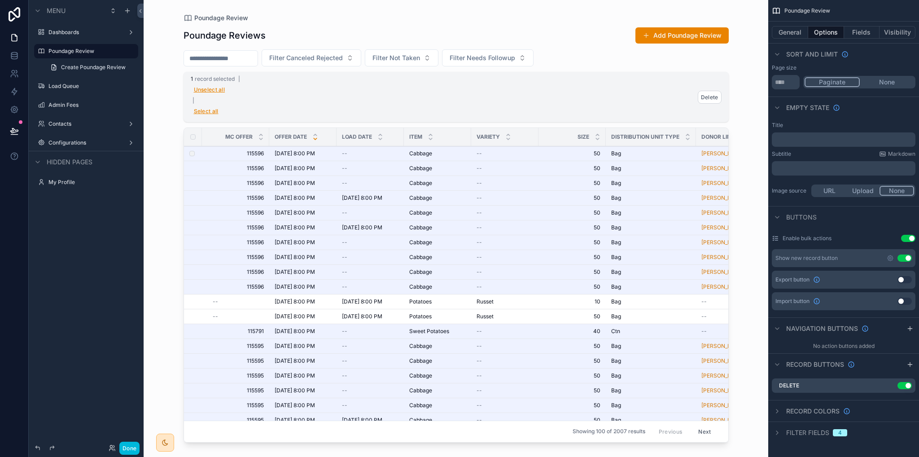
click at [911, 237] on button "Use setting" at bounding box center [908, 238] width 14 height 7
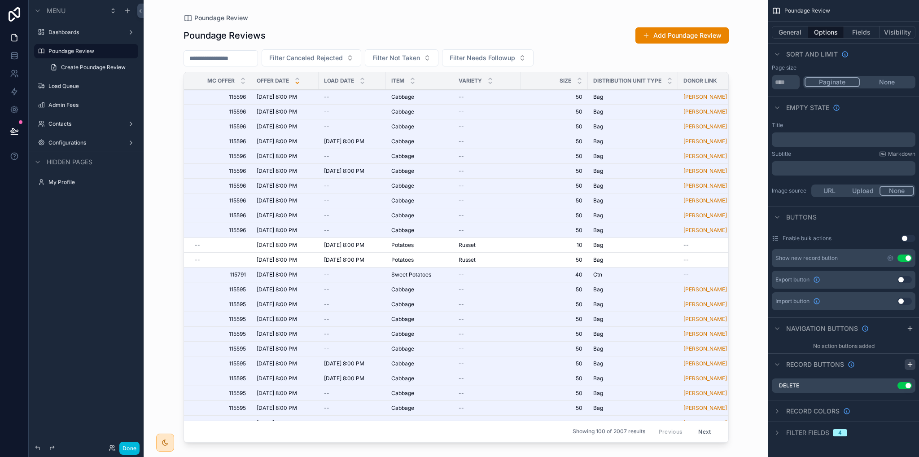
drag, startPoint x: 910, startPoint y: 367, endPoint x: 905, endPoint y: 367, distance: 4.9
click at [910, 367] on icon "scrollable content" at bounding box center [910, 364] width 7 height 7
click at [889, 386] on icon "scrollable content" at bounding box center [890, 385] width 7 height 7
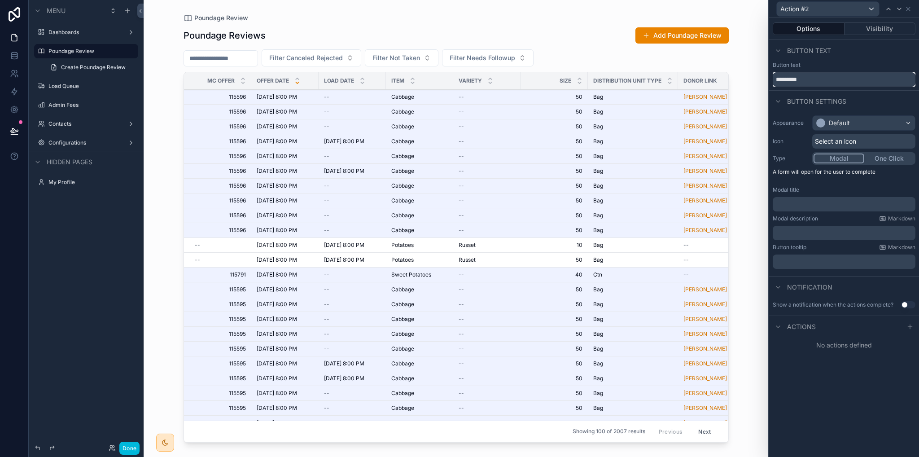
click at [813, 84] on input "*********" at bounding box center [844, 79] width 143 height 14
drag, startPoint x: 812, startPoint y: 82, endPoint x: 770, endPoint y: 78, distance: 42.4
click at [770, 78] on div "Button text *********" at bounding box center [844, 73] width 150 height 25
type input "****"
click at [804, 204] on p "﻿" at bounding box center [844, 204] width 137 height 9
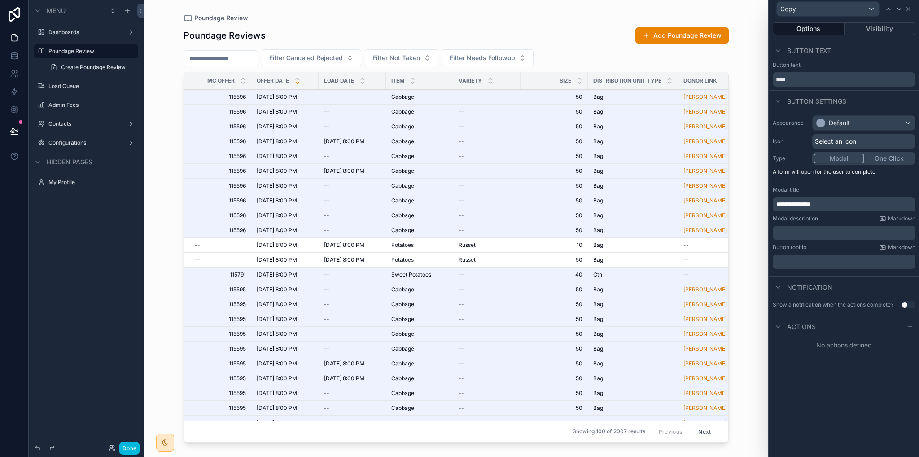
click at [797, 237] on p "﻿" at bounding box center [844, 232] width 137 height 9
click at [907, 325] on icon at bounding box center [910, 326] width 7 height 7
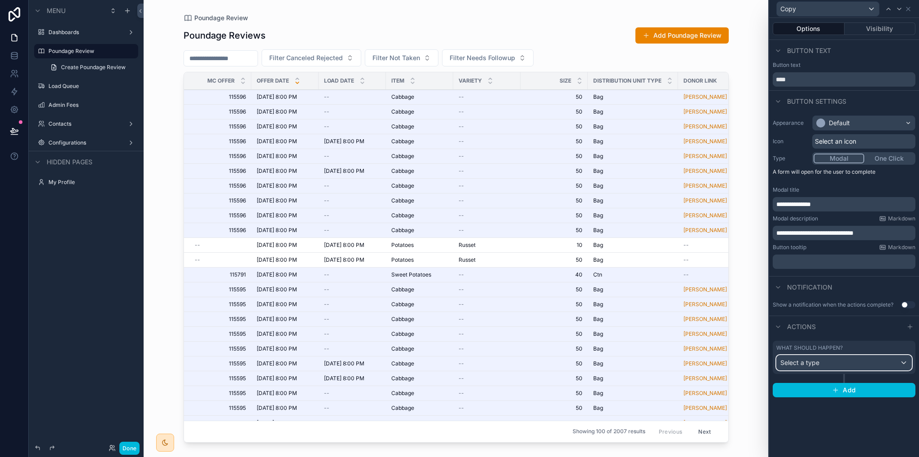
click at [806, 364] on span "Select a type" at bounding box center [799, 363] width 39 height 8
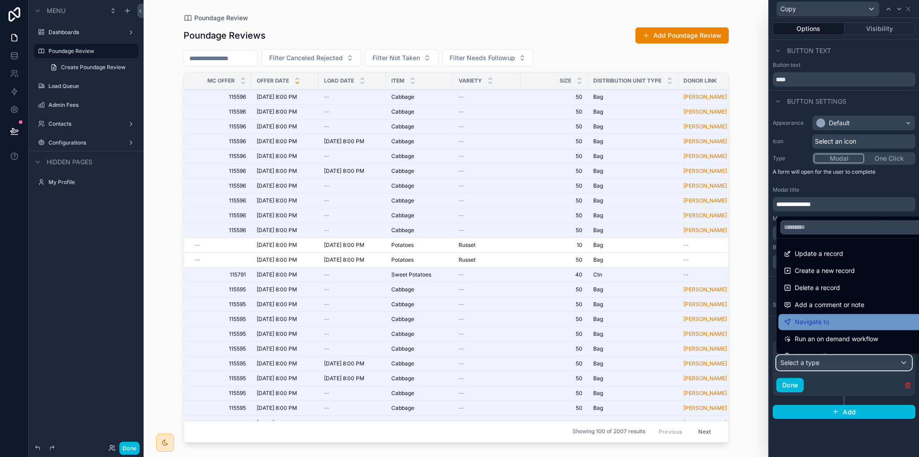
scroll to position [45, 0]
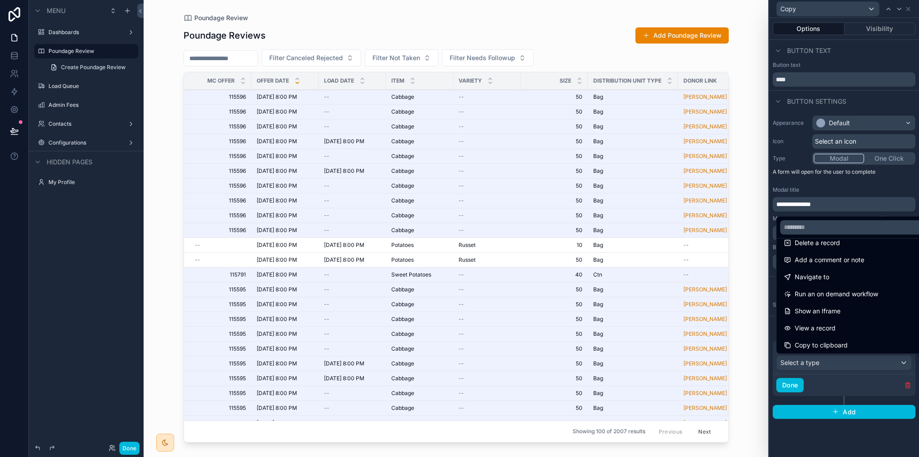
click at [861, 447] on div at bounding box center [844, 228] width 150 height 457
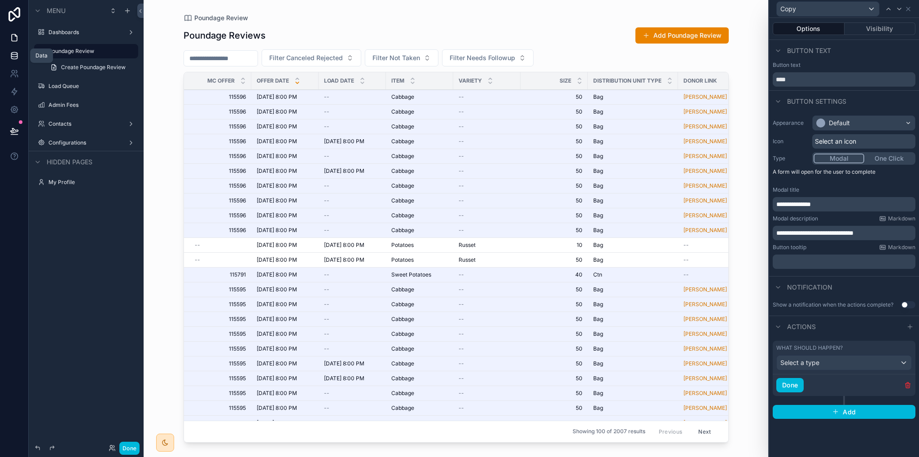
click at [16, 58] on icon at bounding box center [14, 55] width 9 height 9
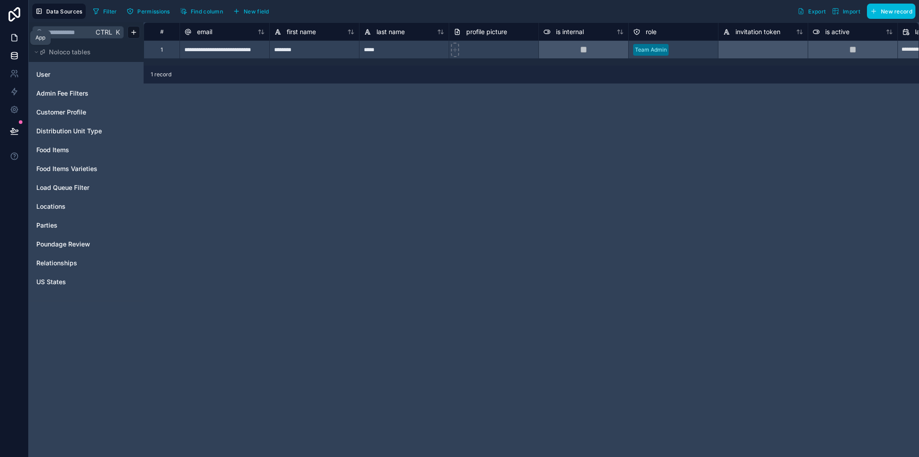
click at [13, 38] on icon at bounding box center [14, 37] width 9 height 9
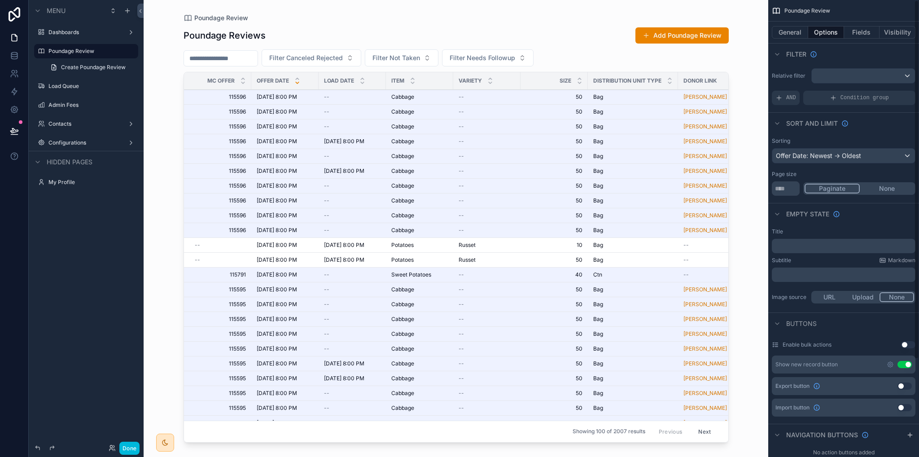
scroll to position [124, 0]
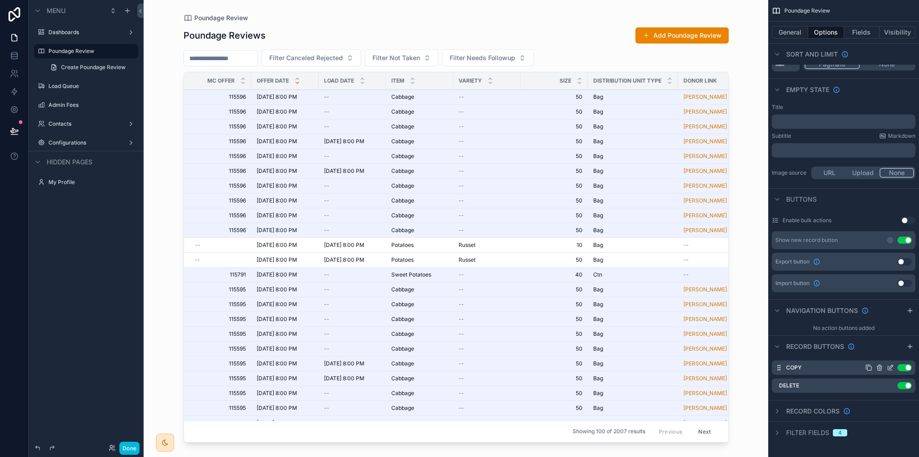
click at [890, 368] on icon "scrollable content" at bounding box center [891, 367] width 4 height 4
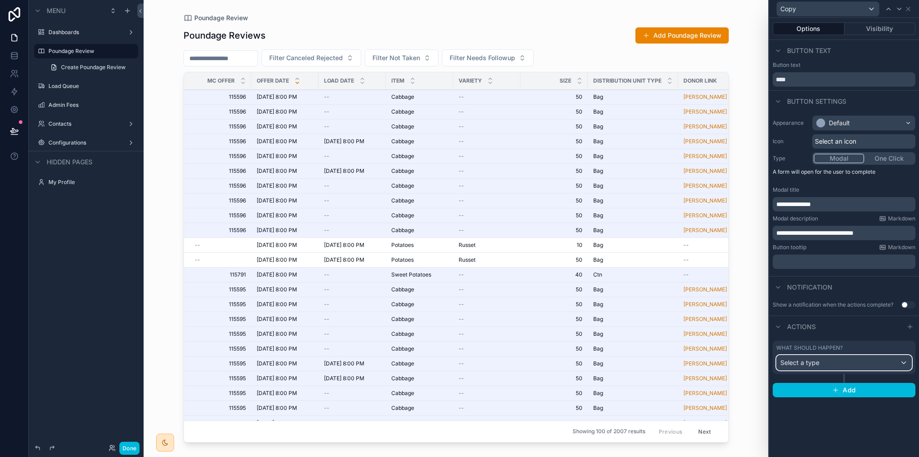
click at [836, 366] on div "Select a type" at bounding box center [844, 362] width 135 height 14
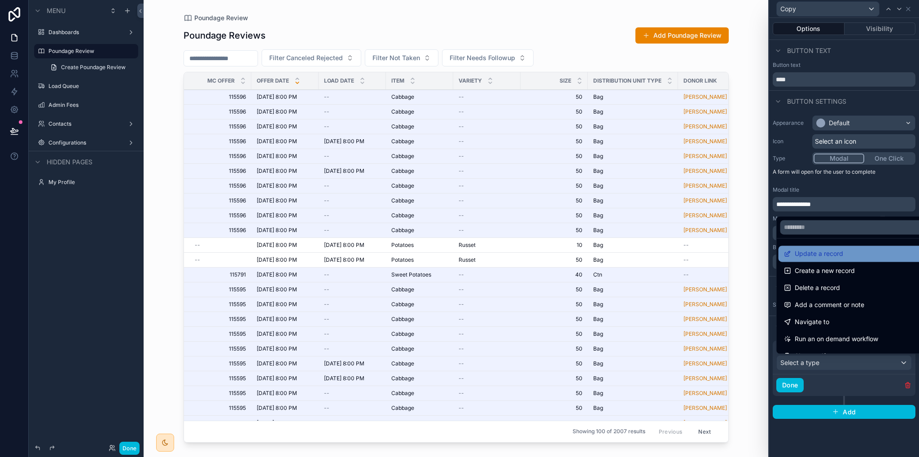
click at [823, 256] on span "Update a record" at bounding box center [819, 253] width 48 height 11
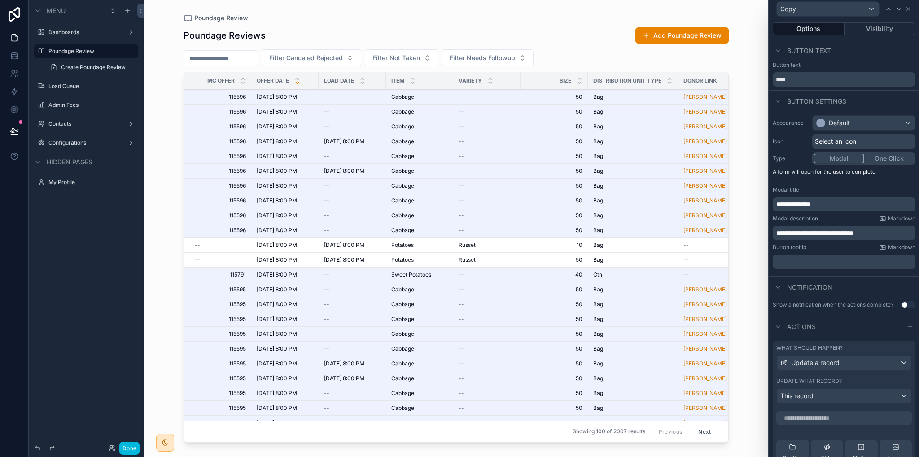
click at [851, 332] on div "Actions" at bounding box center [844, 326] width 150 height 22
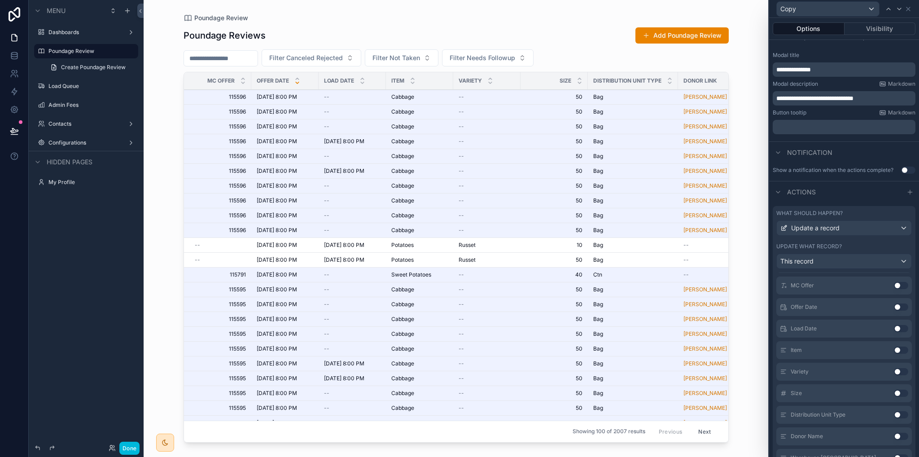
scroll to position [0, 0]
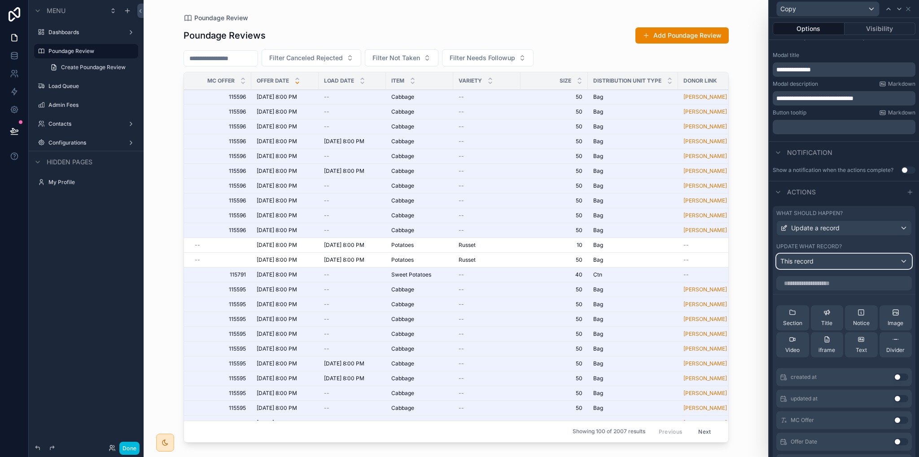
click at [816, 264] on div "This record" at bounding box center [844, 261] width 135 height 14
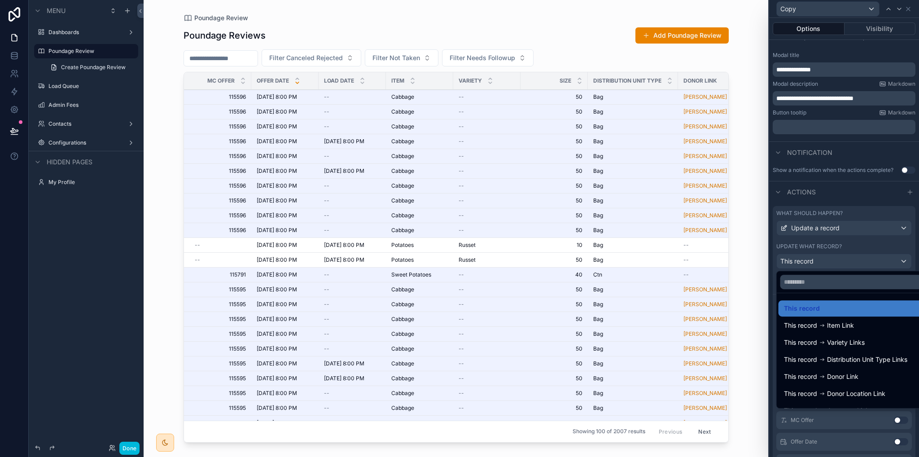
click at [770, 303] on div at bounding box center [844, 228] width 150 height 457
